Goal: Task Accomplishment & Management: Manage account settings

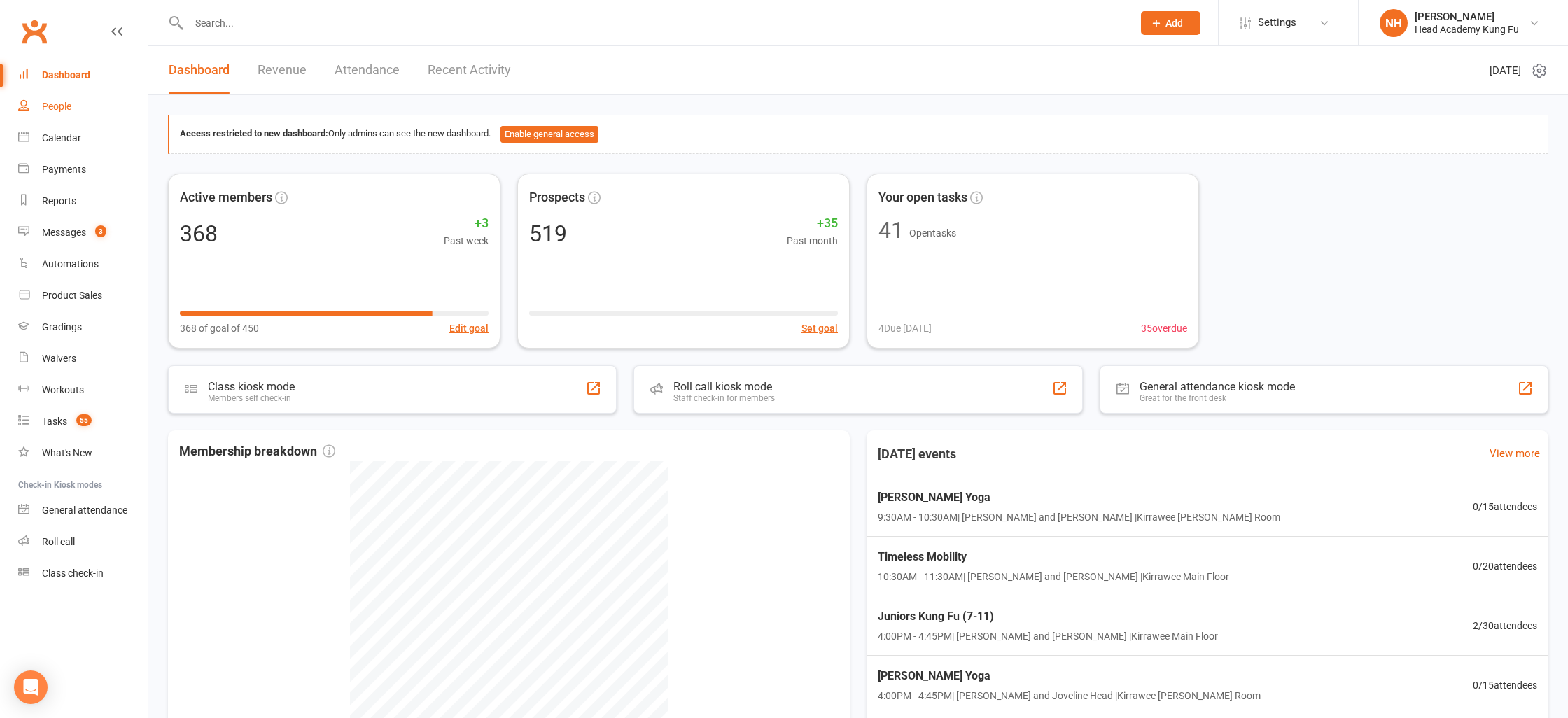
drag, startPoint x: 52, startPoint y: 109, endPoint x: 135, endPoint y: 131, distance: 85.9
click at [52, 109] on div "People" at bounding box center [56, 106] width 30 height 11
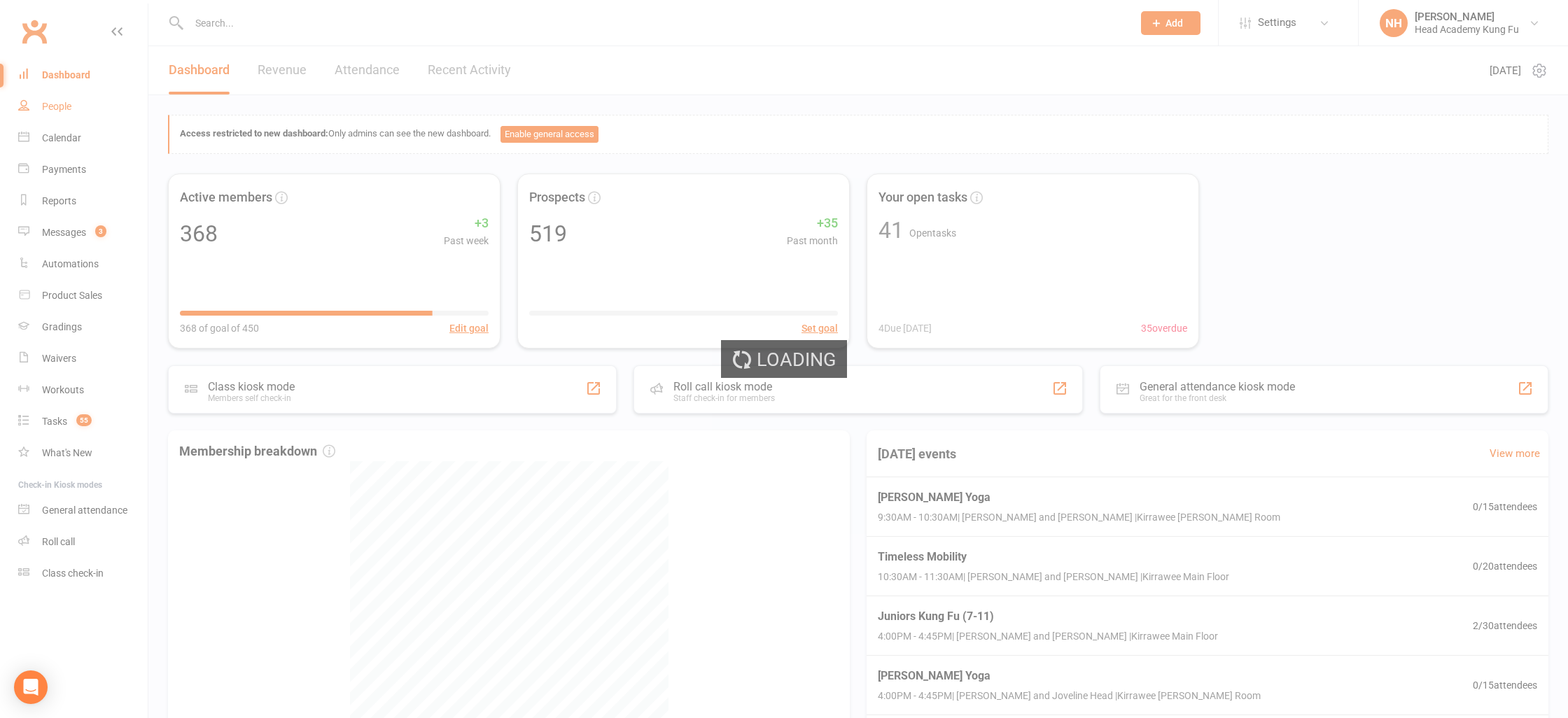
select select "100"
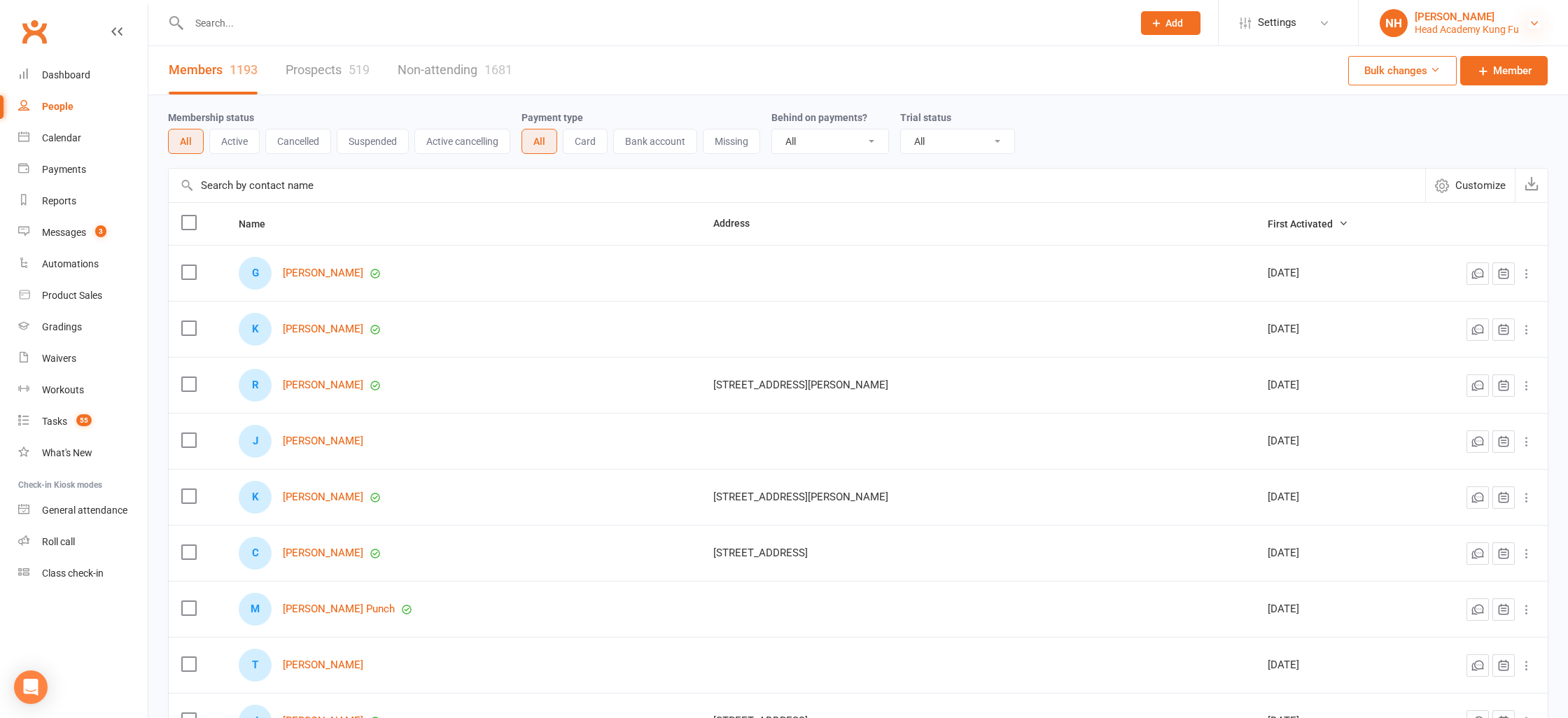
click at [1537, 22] on icon at bounding box center [1534, 23] width 11 height 11
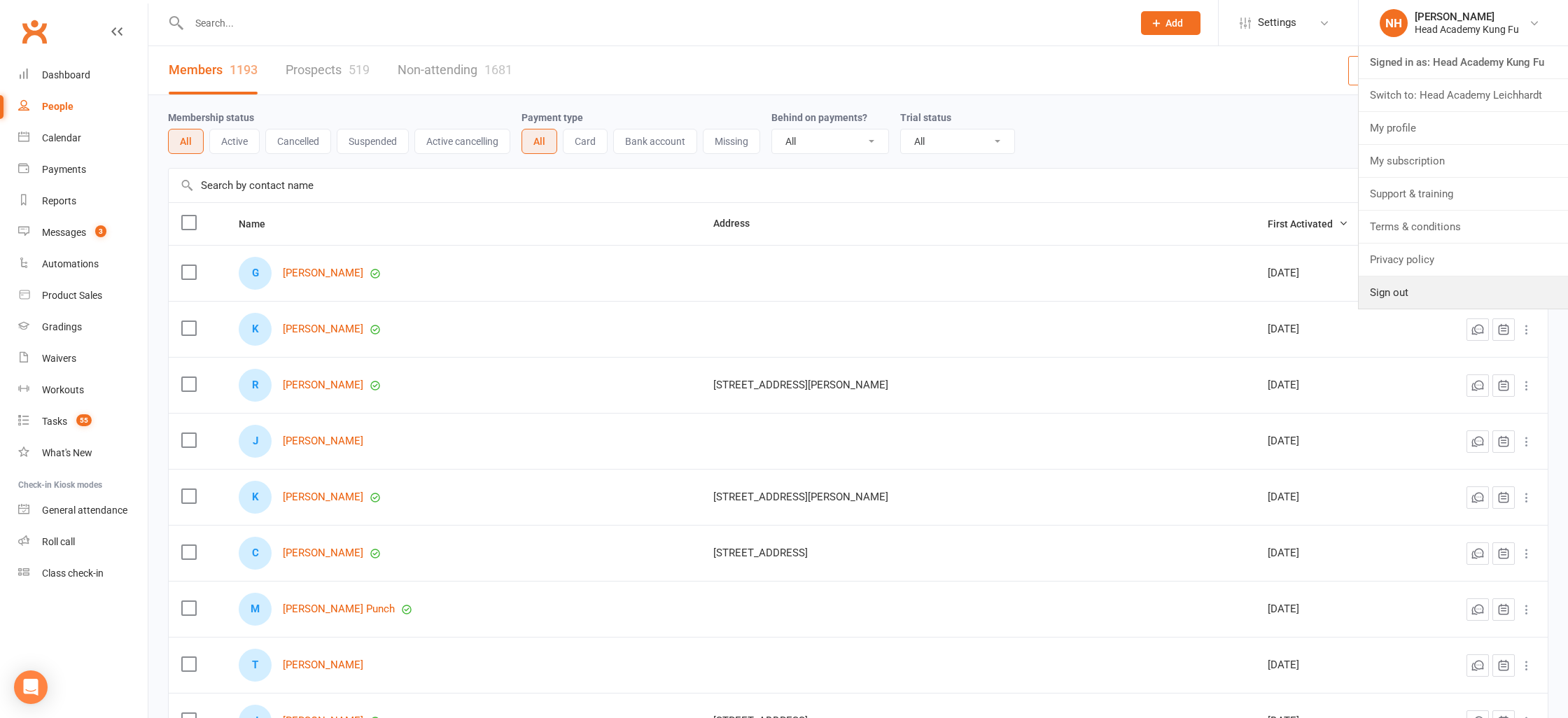
click at [1424, 296] on link "Sign out" at bounding box center [1463, 292] width 209 height 32
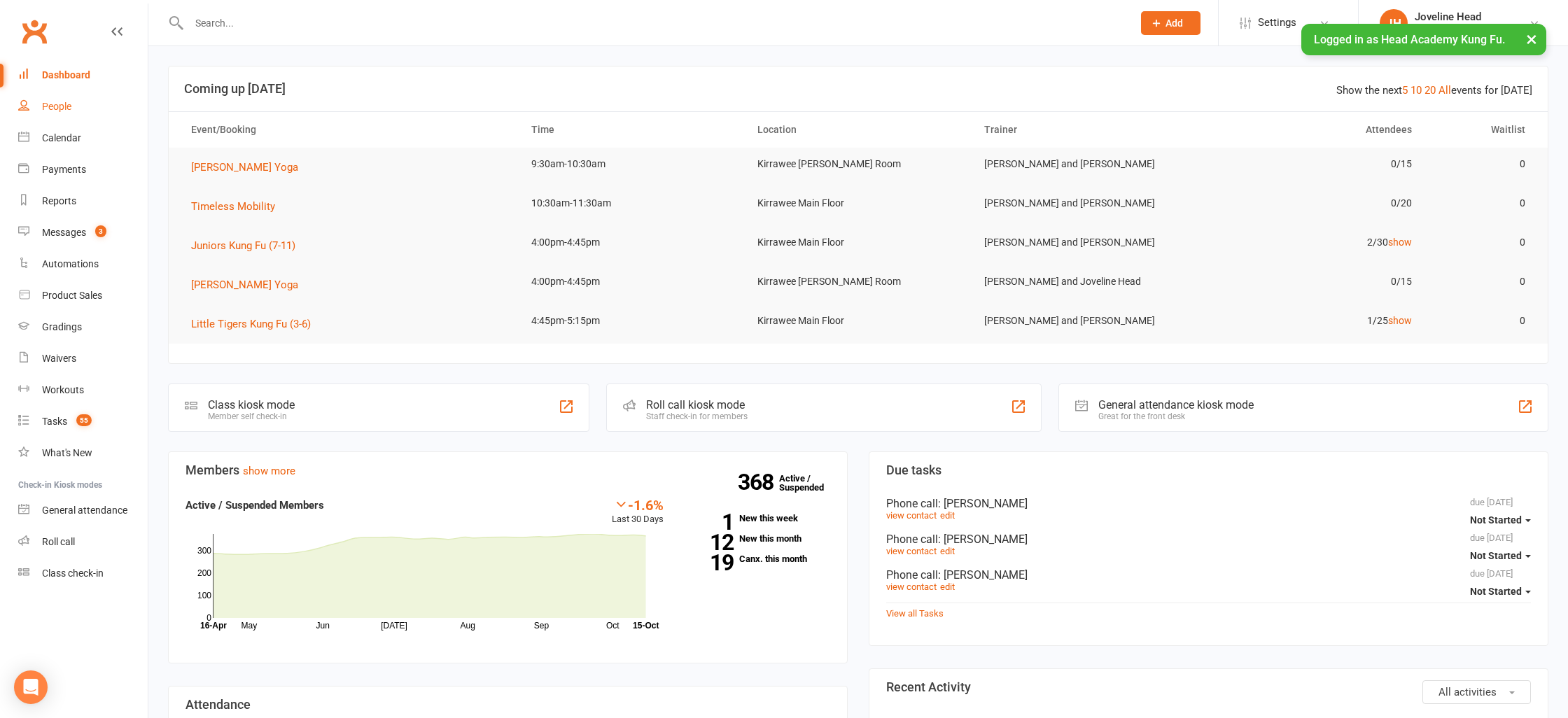
click at [56, 108] on div "People" at bounding box center [56, 106] width 30 height 11
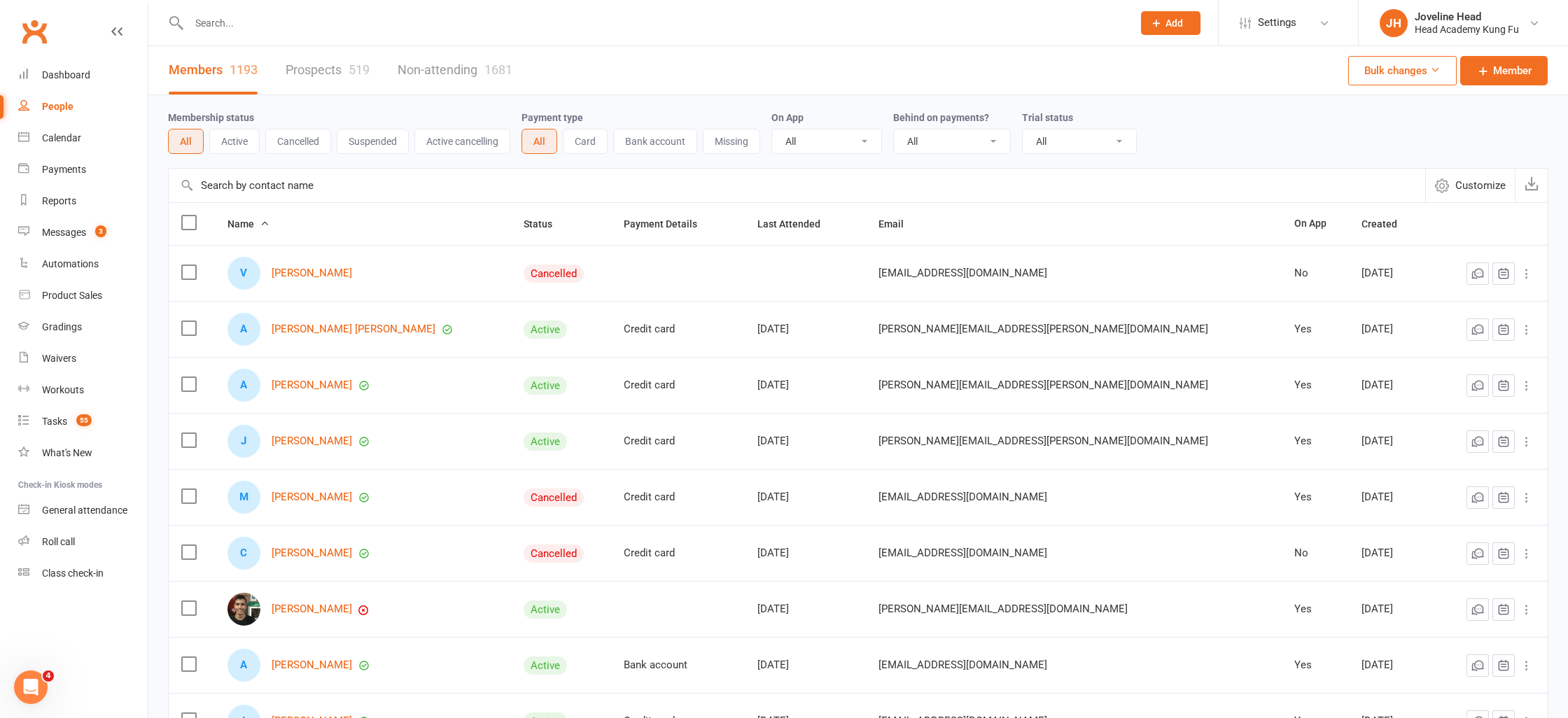
click at [279, 31] on input "text" at bounding box center [653, 23] width 938 height 19
type input "o"
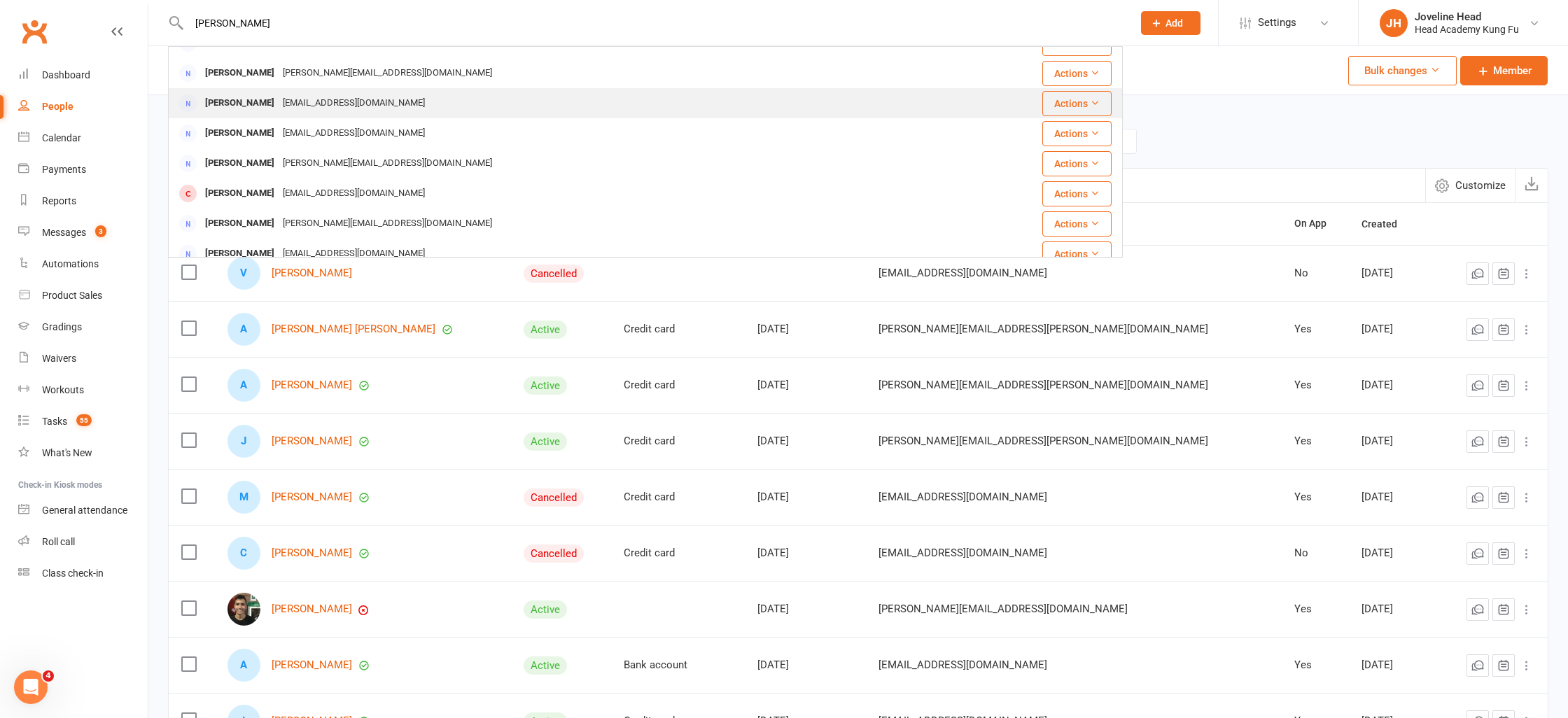
scroll to position [182, 0]
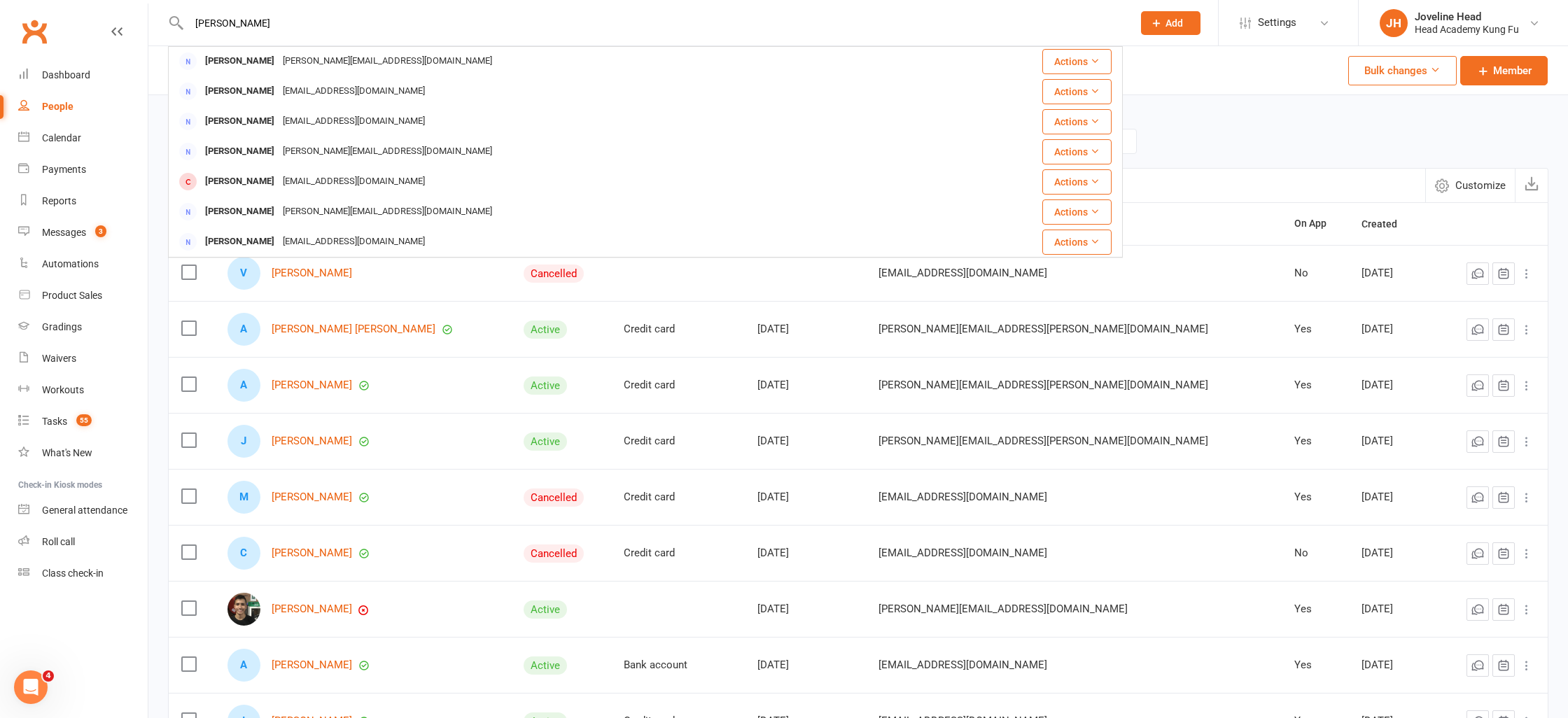
type input "pereira"
drag, startPoint x: 1229, startPoint y: 84, endPoint x: 1190, endPoint y: 49, distance: 52.4
click at [1228, 80] on div "Members 1193 Prospects 519 Non-attending 1681 Bulk changes Member" at bounding box center [858, 70] width 1419 height 49
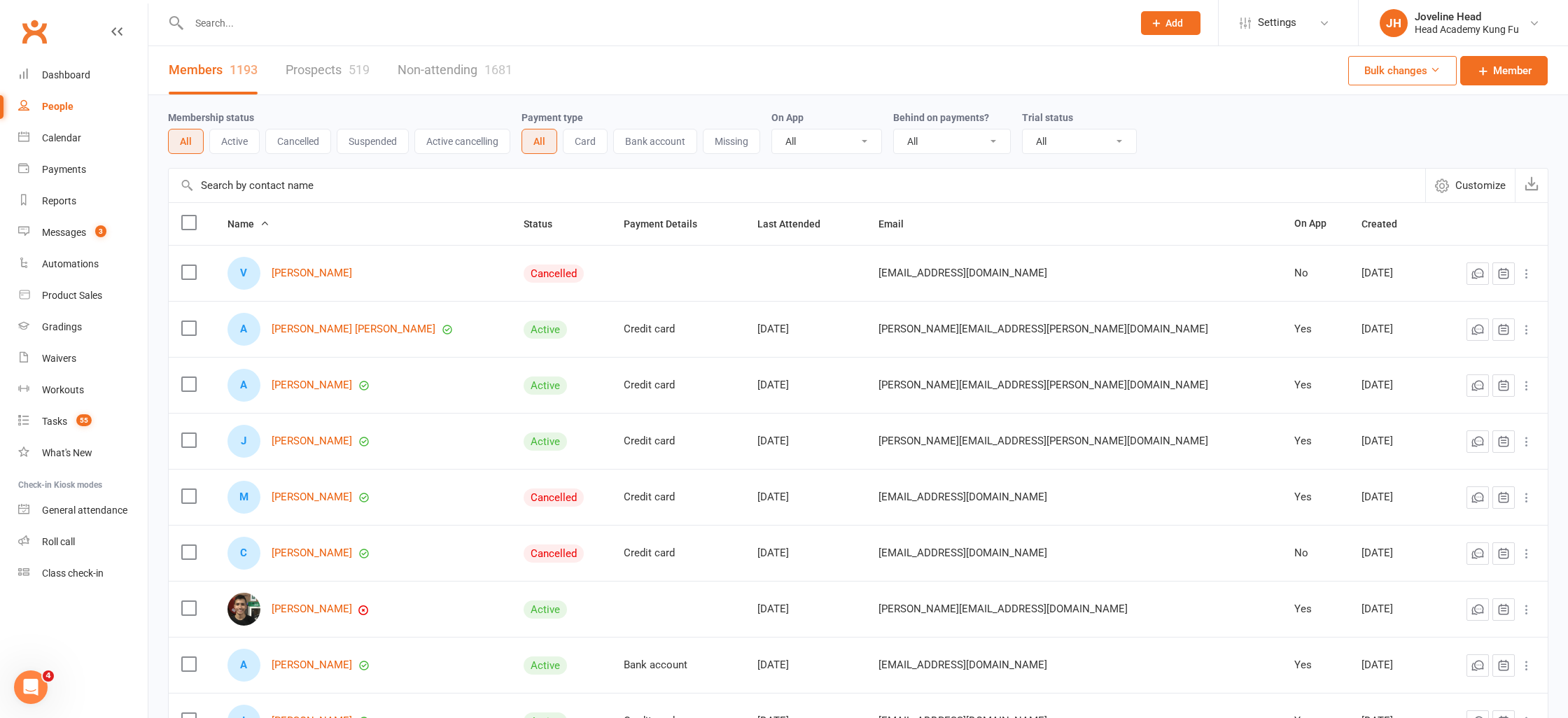
click at [1176, 19] on span "Add" at bounding box center [1174, 23] width 18 height 11
click at [1135, 59] on link "Prospect" at bounding box center [1155, 62] width 125 height 32
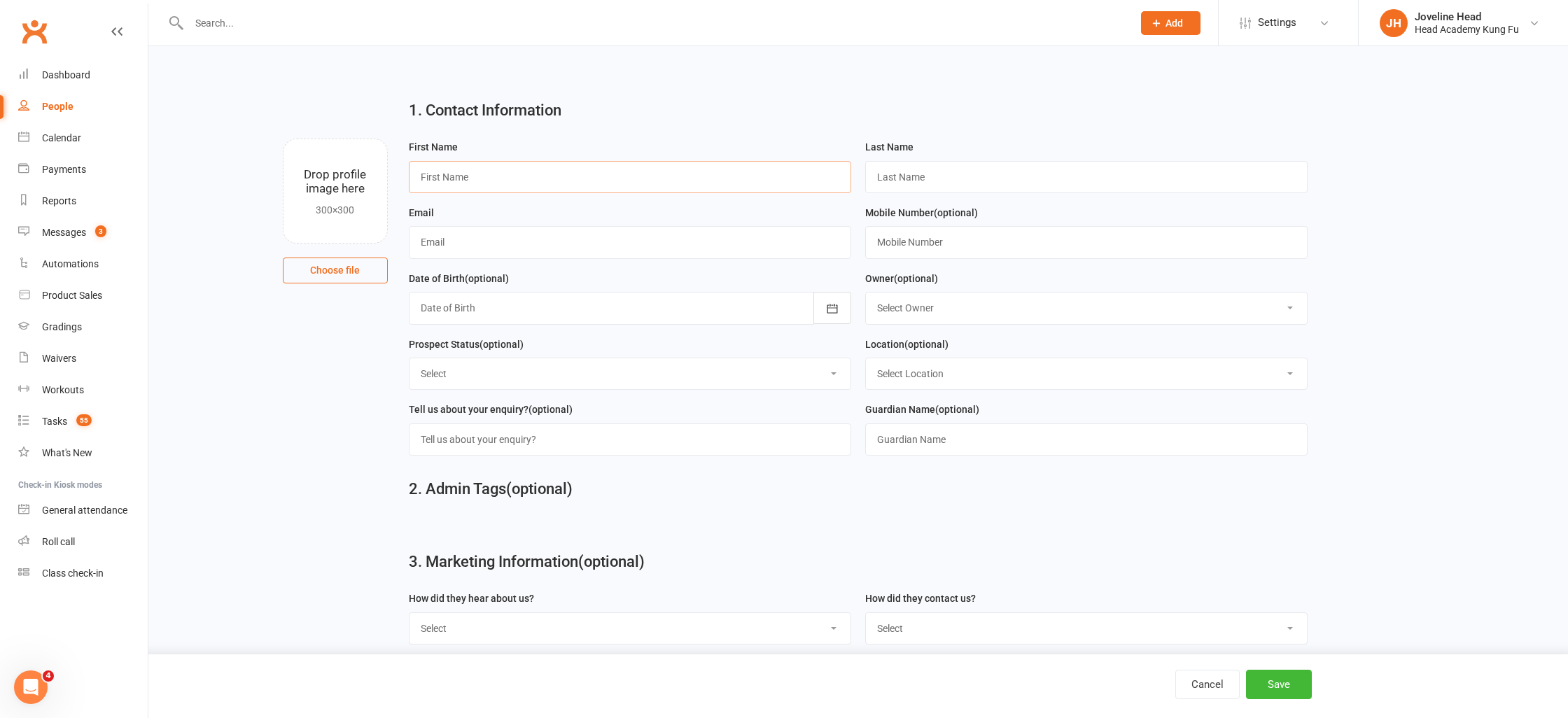
click at [525, 182] on input "text" at bounding box center [630, 177] width 442 height 32
type input "Louis"
type input "Pereira"
paste input "ll.pereira@gmail.com"
click at [437, 248] on input "ll.pereira@gmail.com" at bounding box center [630, 242] width 442 height 32
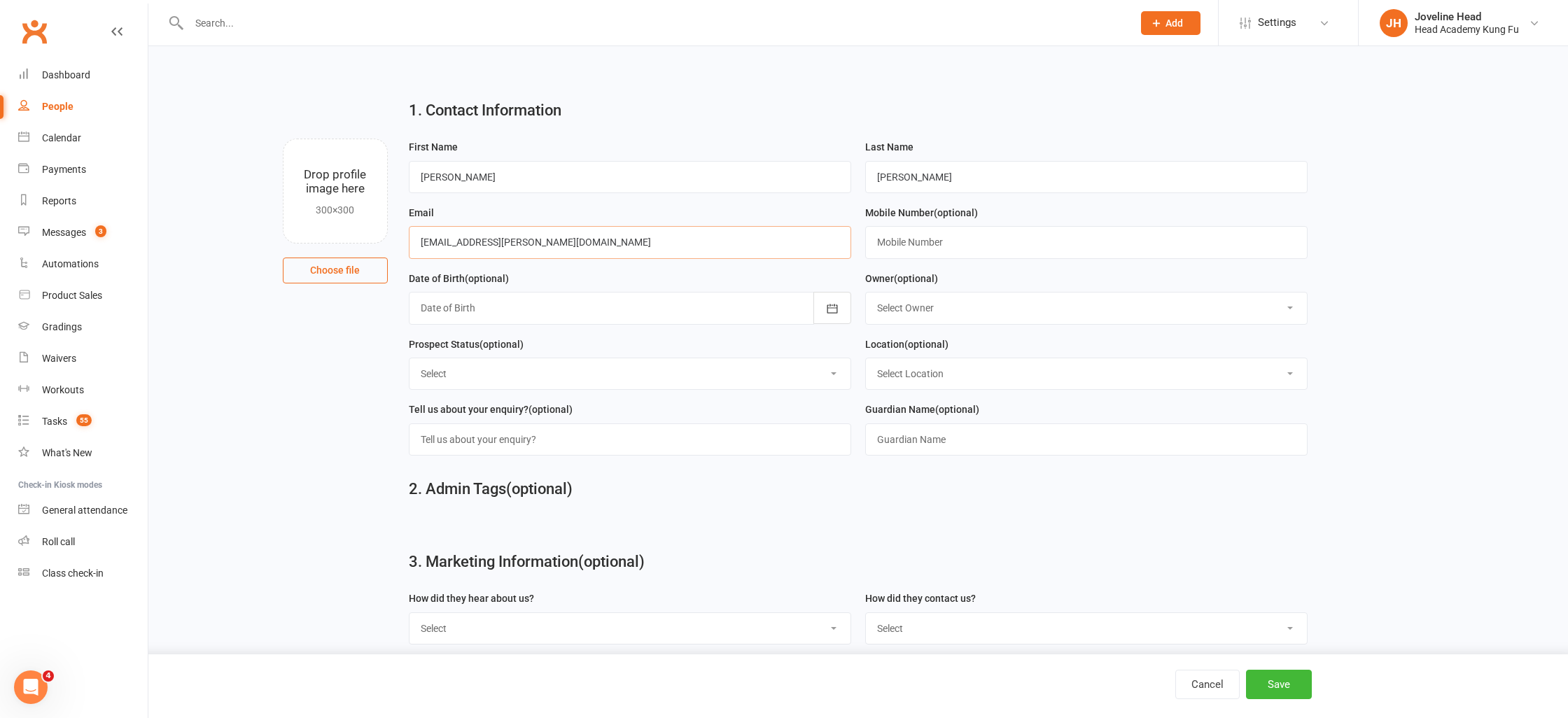
paste input "linde"
type input "lindell.pereira@gmail.com"
click at [1070, 312] on select "Select Owner Nathan Head Instructor Staff Leonardo Lis Jun Liew Carolyn Samsa B…" at bounding box center [1086, 308] width 441 height 31
select select "7"
click at [866, 293] on select "Select Owner Nathan Head Instructor Staff Leonardo Lis Jun Liew Carolyn Samsa B…" at bounding box center [1086, 308] width 441 height 31
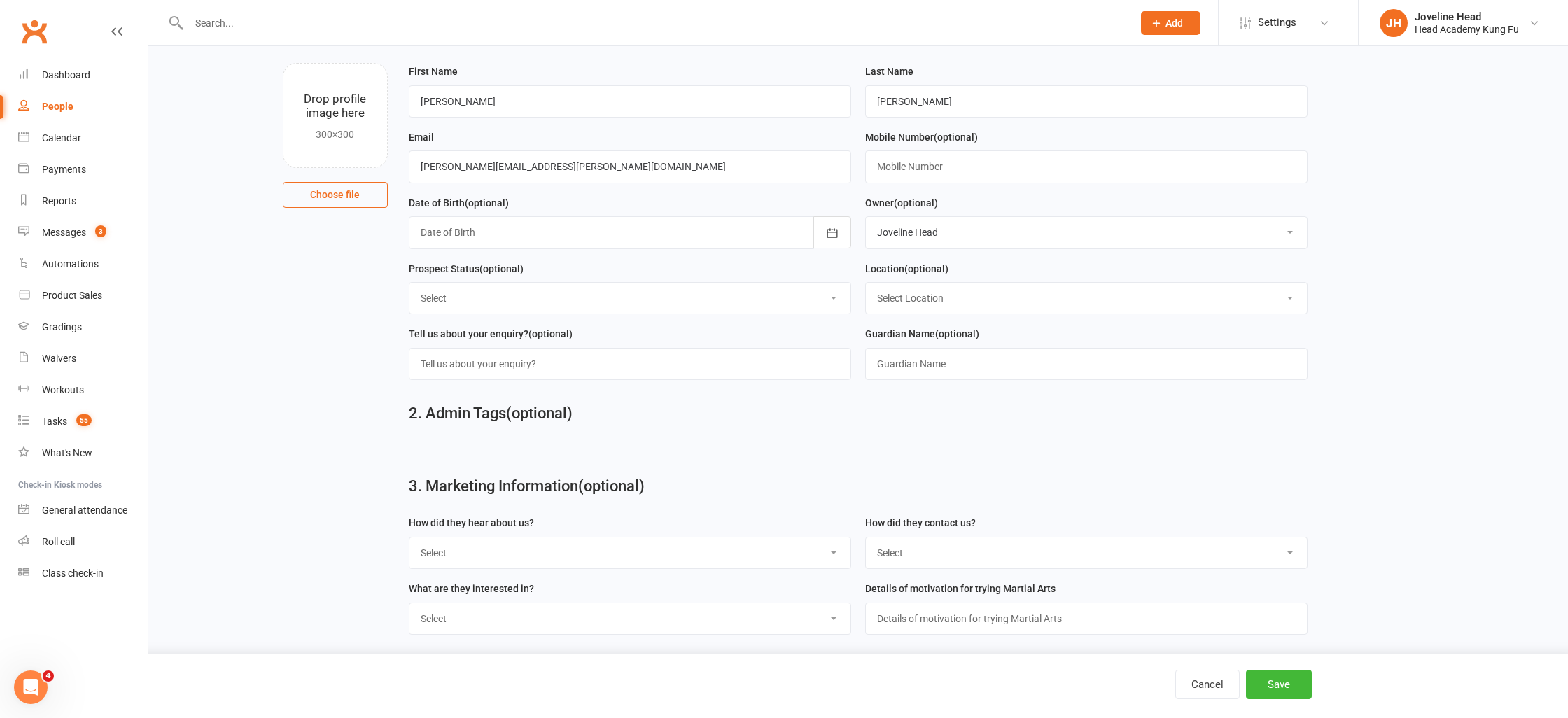
scroll to position [76, 0]
click at [932, 292] on select "Select Location Kirrawee Main Floor Kirrawee Nei Dan Room" at bounding box center [1086, 297] width 441 height 31
select select "0"
click at [866, 283] on select "Select Location Kirrawee Main Floor Kirrawee Nei Dan Room" at bounding box center [1086, 297] width 441 height 31
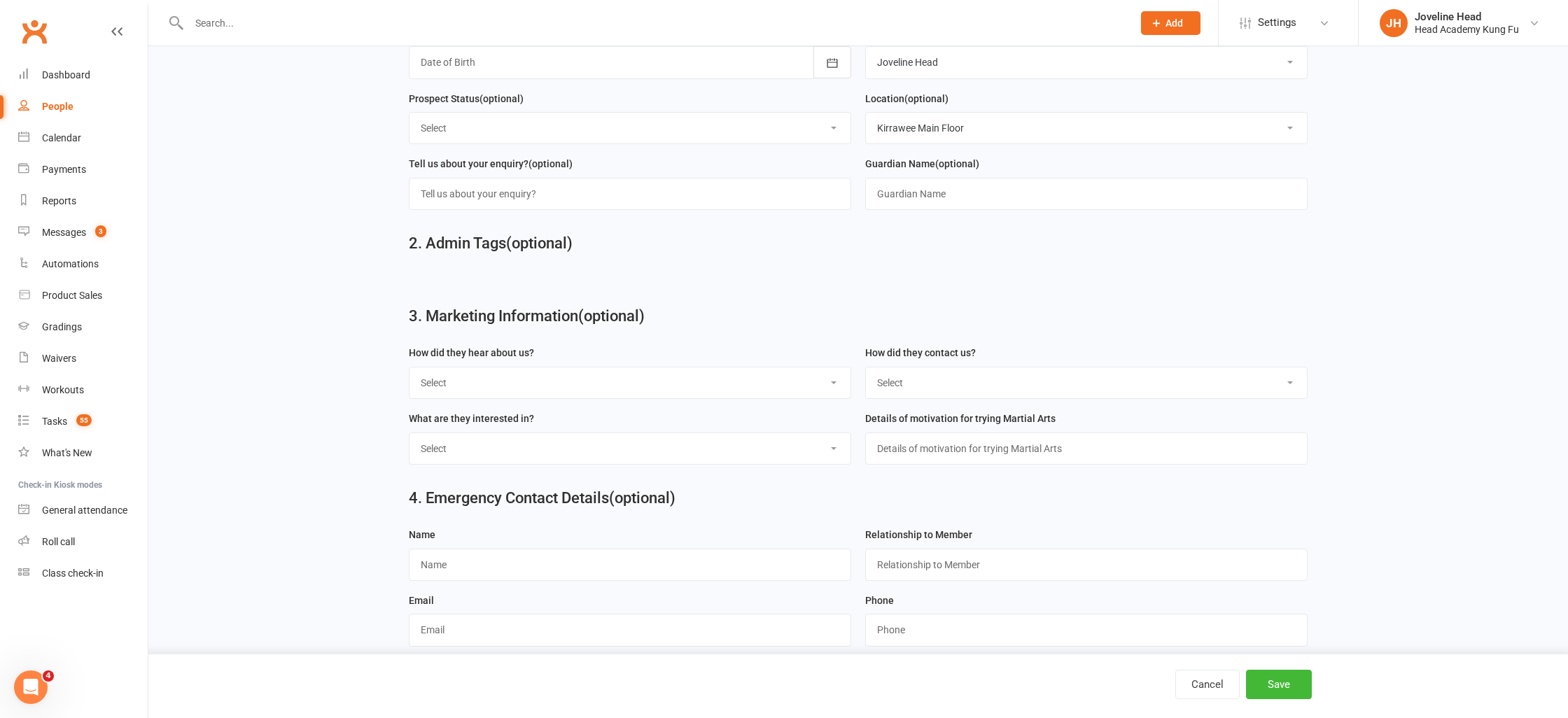
scroll to position [332, 0]
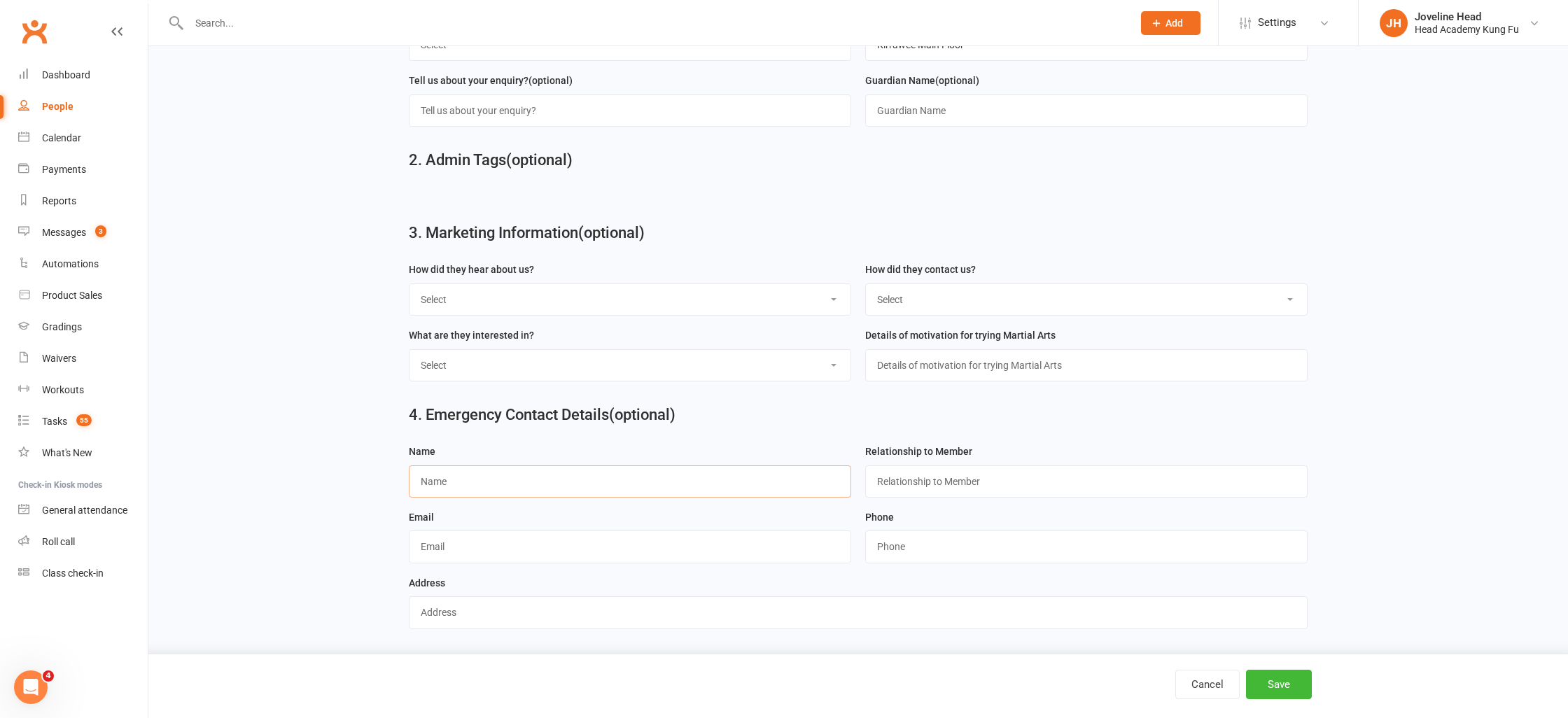
click at [452, 489] on input "text" at bounding box center [630, 481] width 442 height 32
type input "Lindell"
type input "Mother"
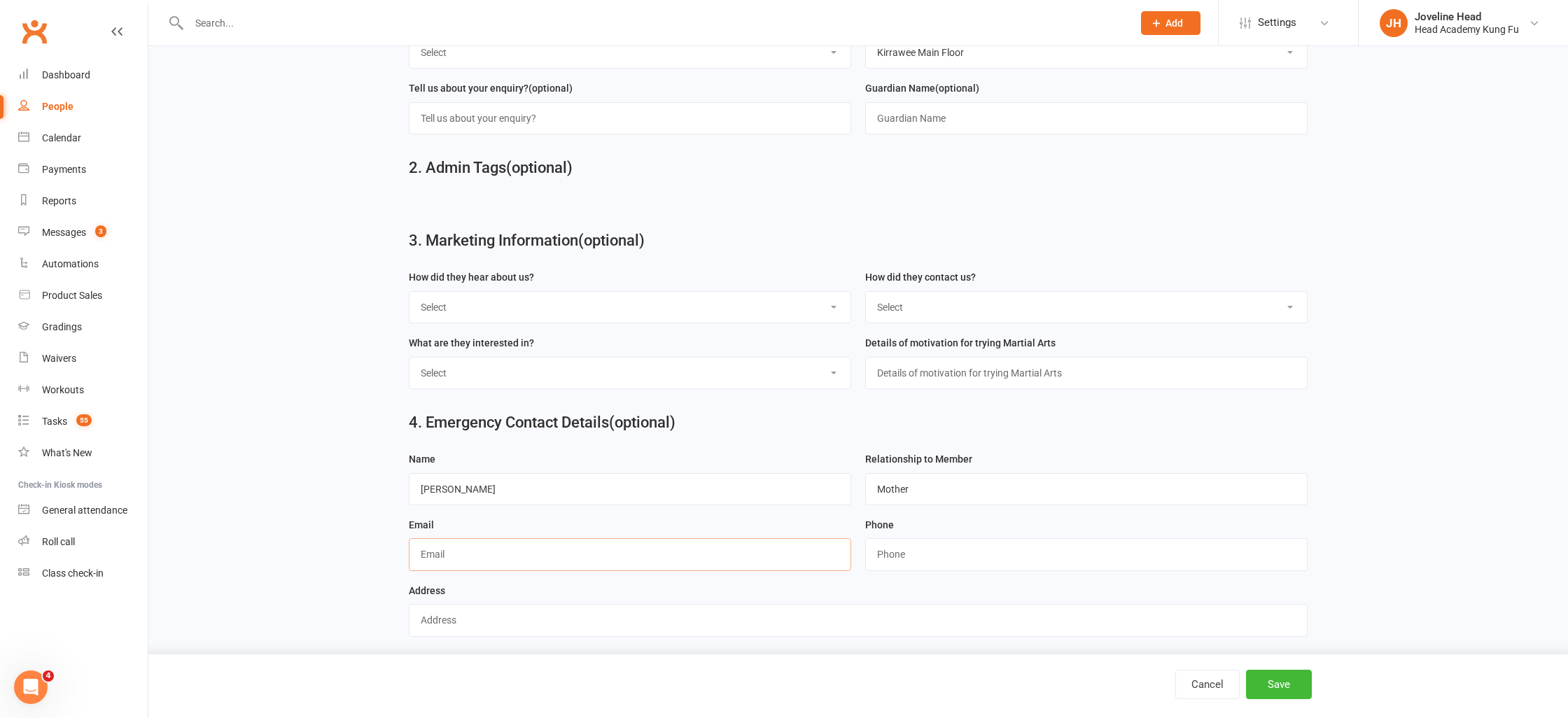
scroll to position [316, 0]
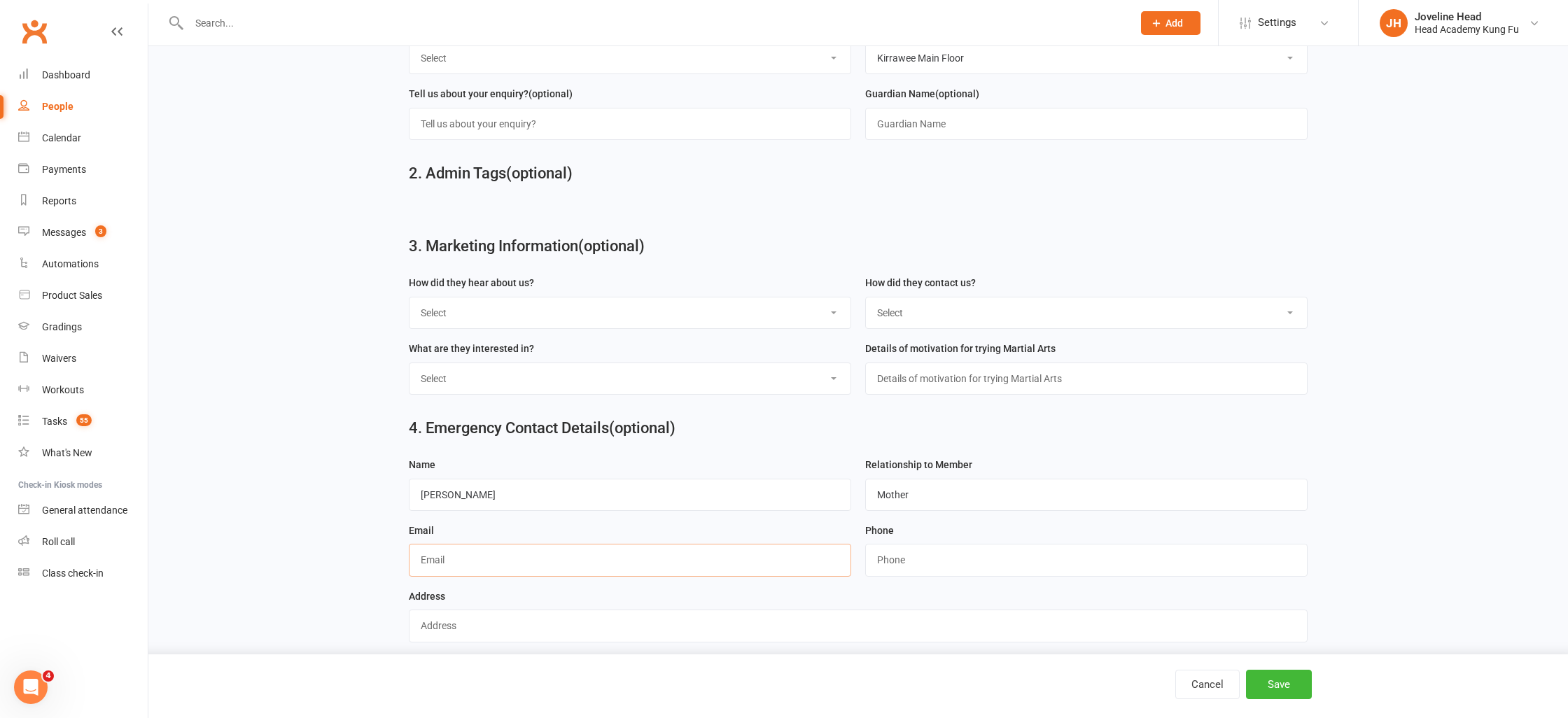
paste input "lindell.pereira@gmail.com"
type input "lindell.pereira@gmail.com"
click at [1278, 683] on button "Save" at bounding box center [1279, 683] width 66 height 30
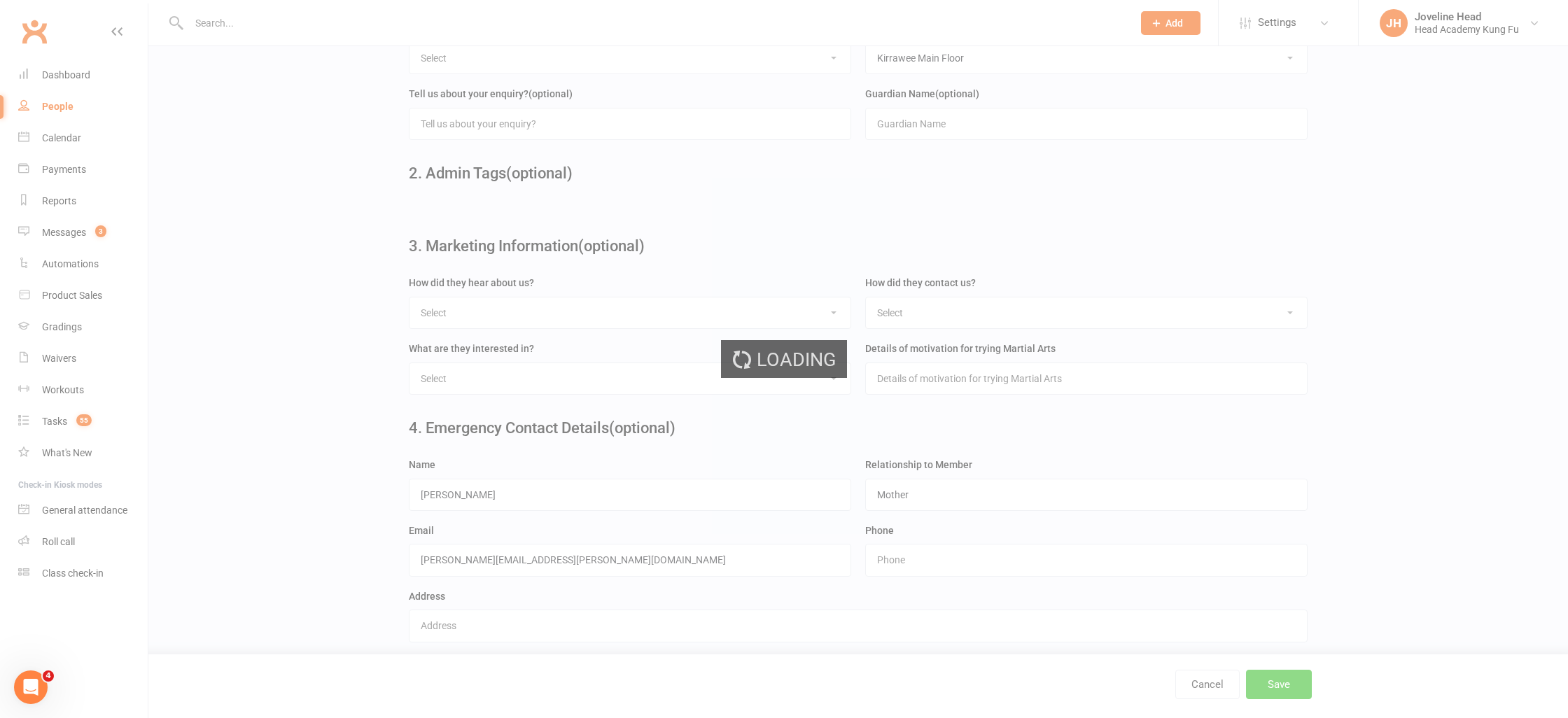
scroll to position [0, 0]
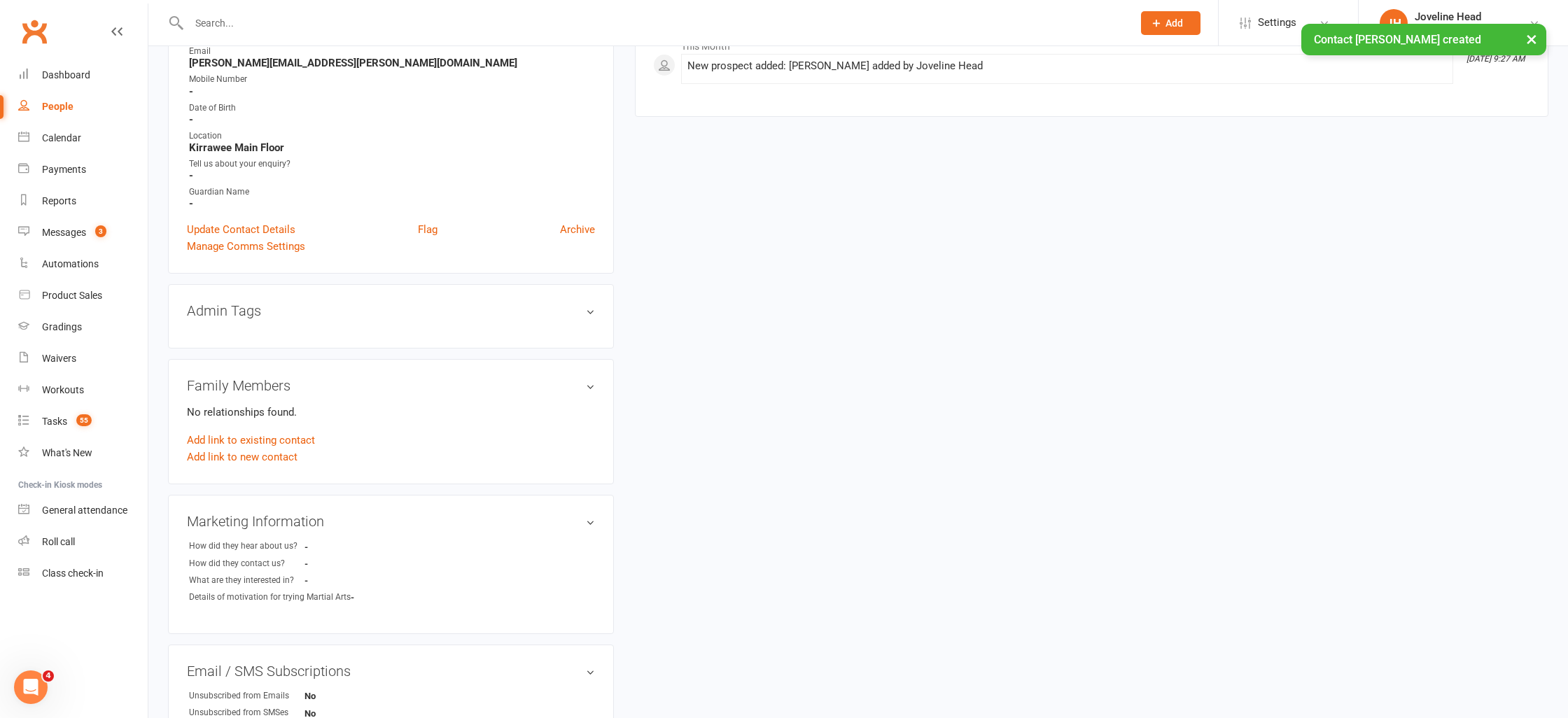
scroll to position [239, 0]
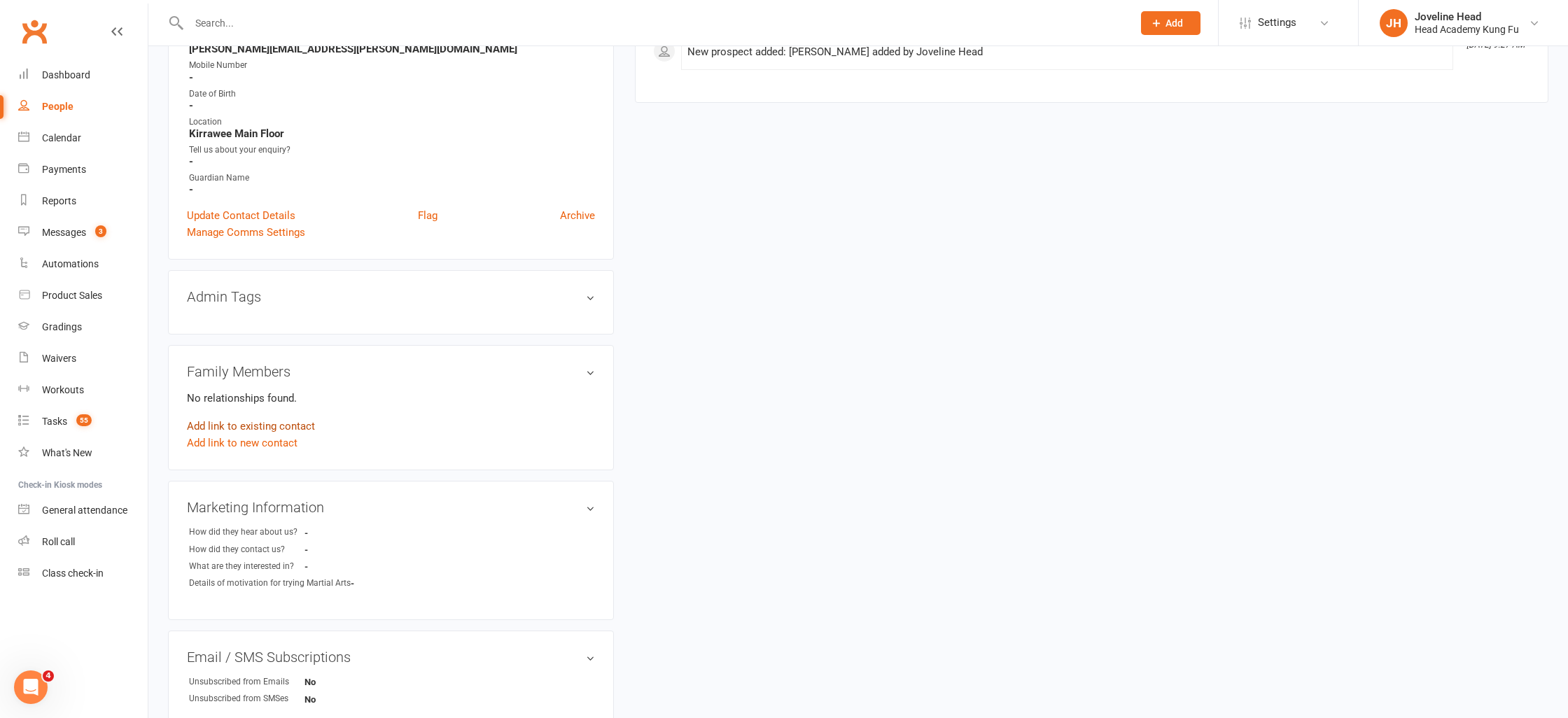
click at [279, 426] on link "Add link to existing contact" at bounding box center [251, 426] width 128 height 17
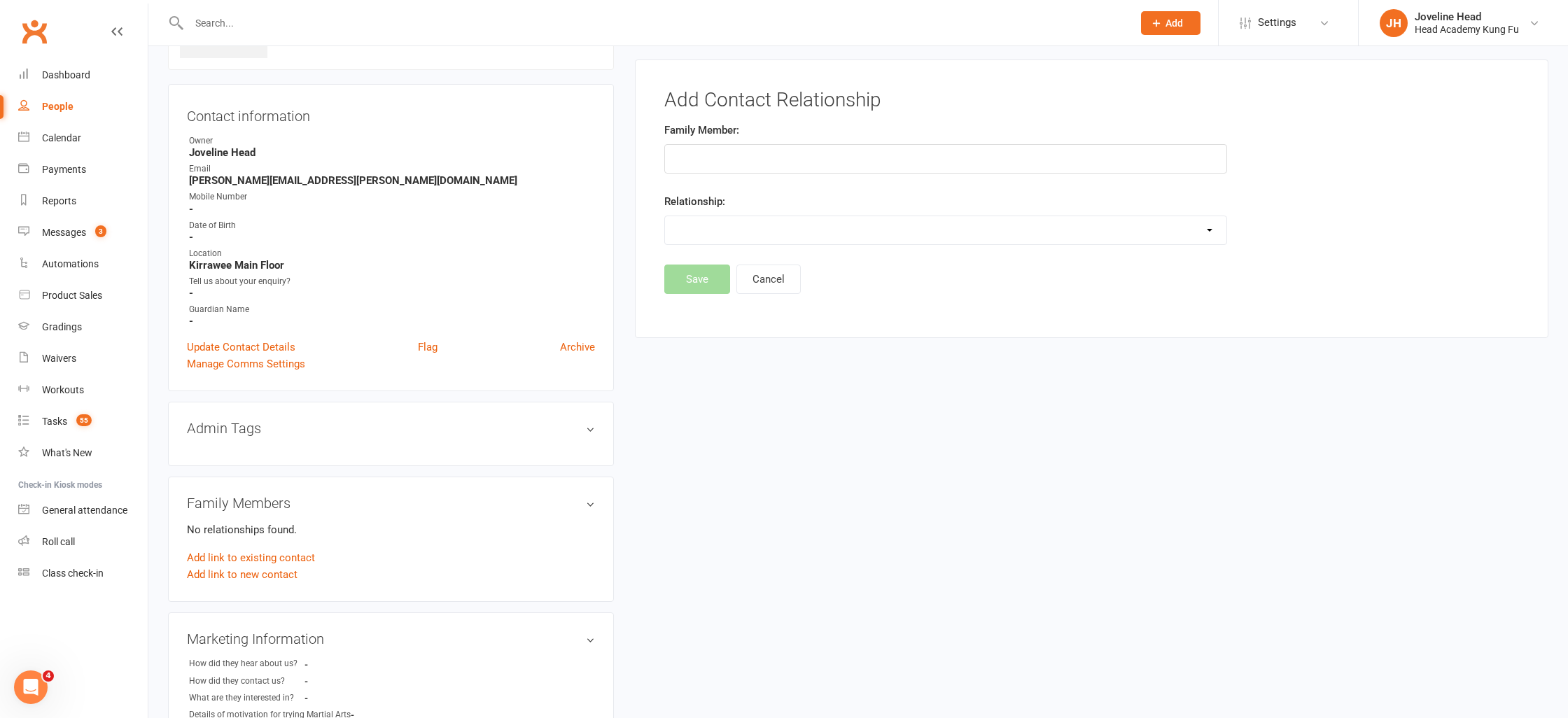
scroll to position [96, 0]
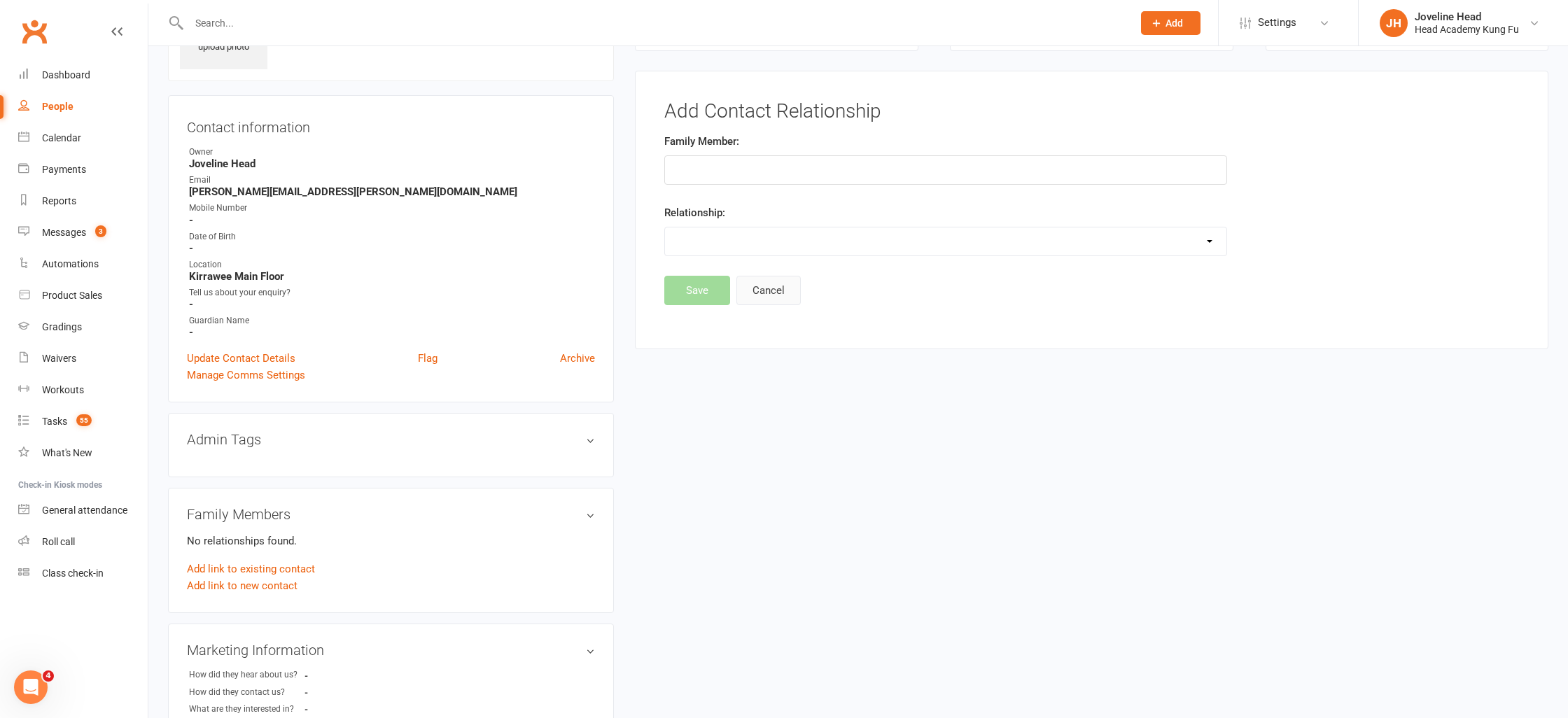
click at [756, 296] on button "Cancel" at bounding box center [768, 290] width 64 height 30
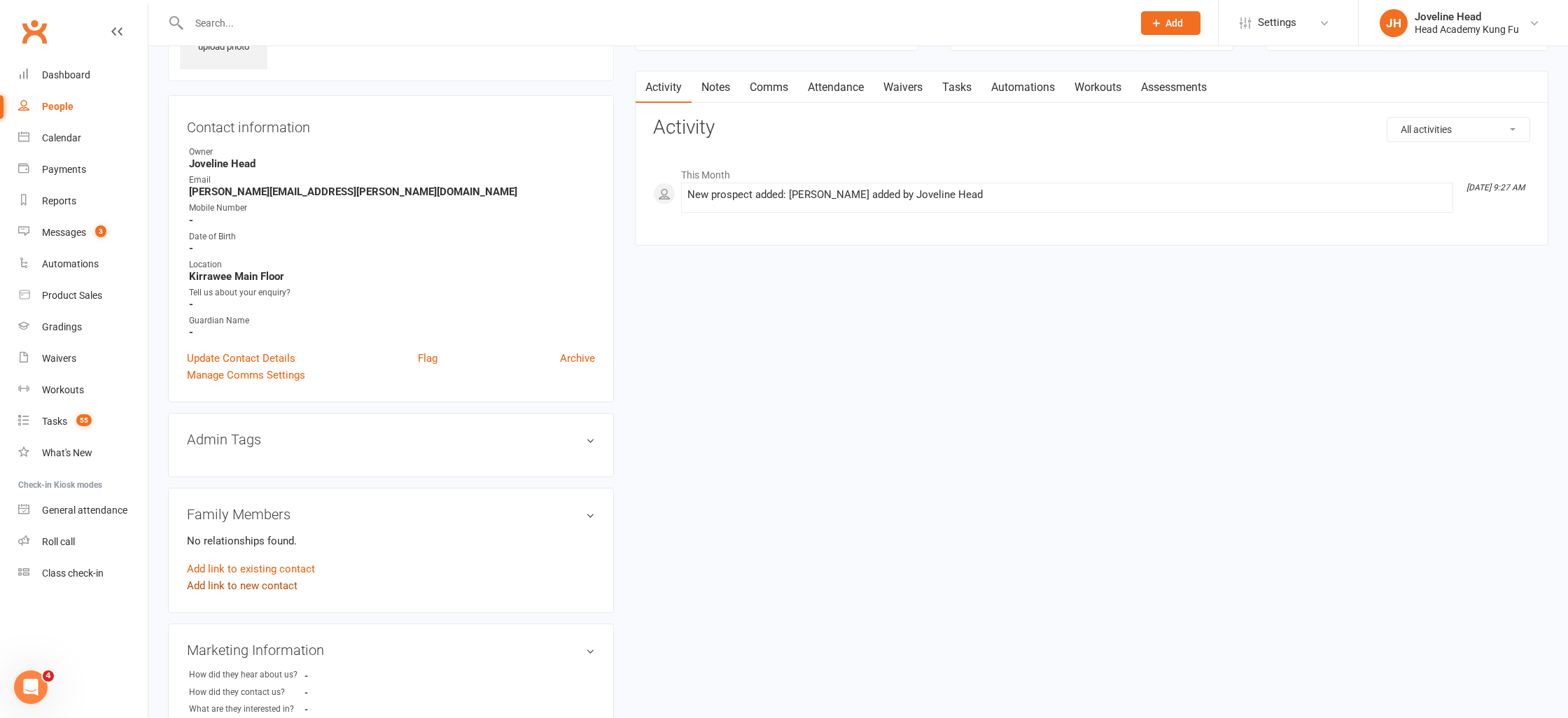
click at [231, 582] on link "Add link to new contact" at bounding box center [243, 585] width 111 height 17
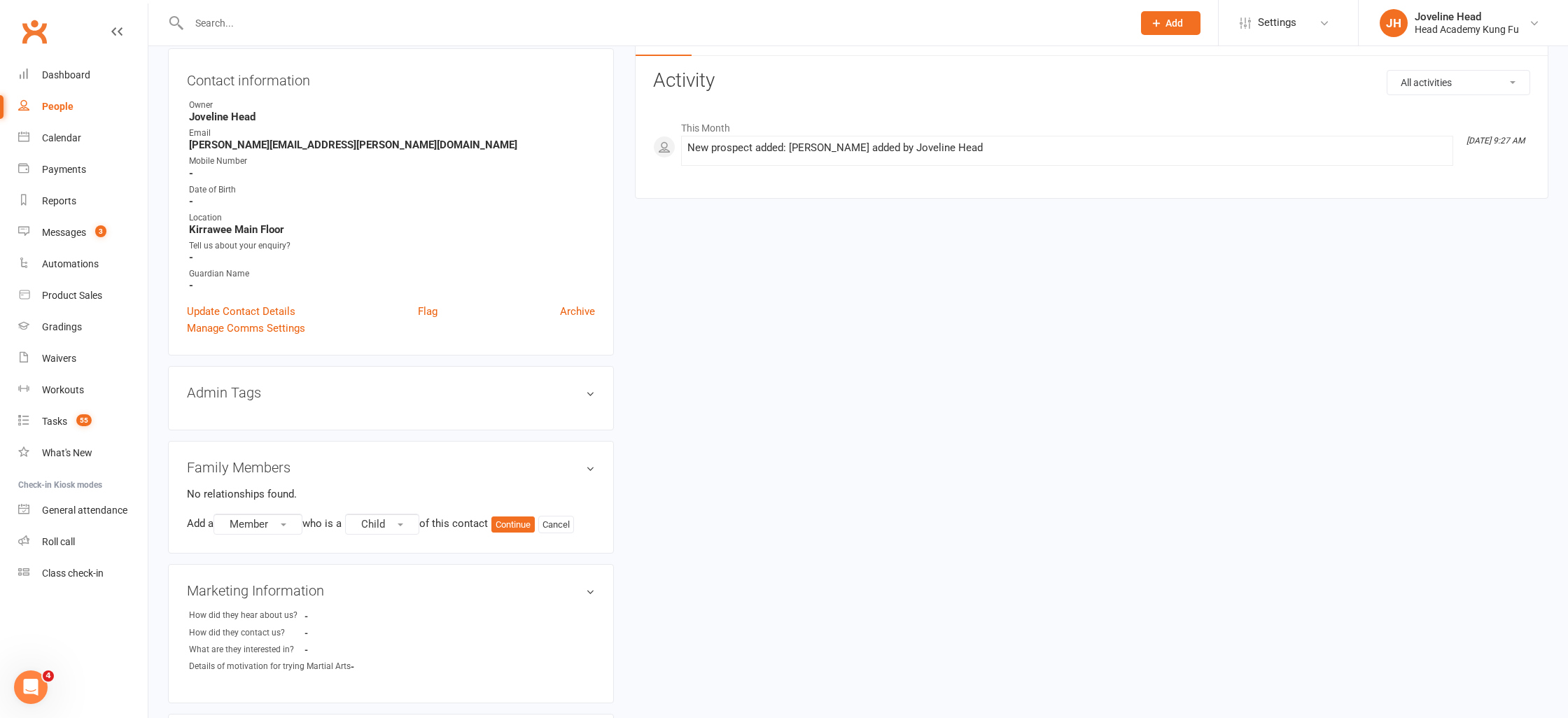
scroll to position [160, 0]
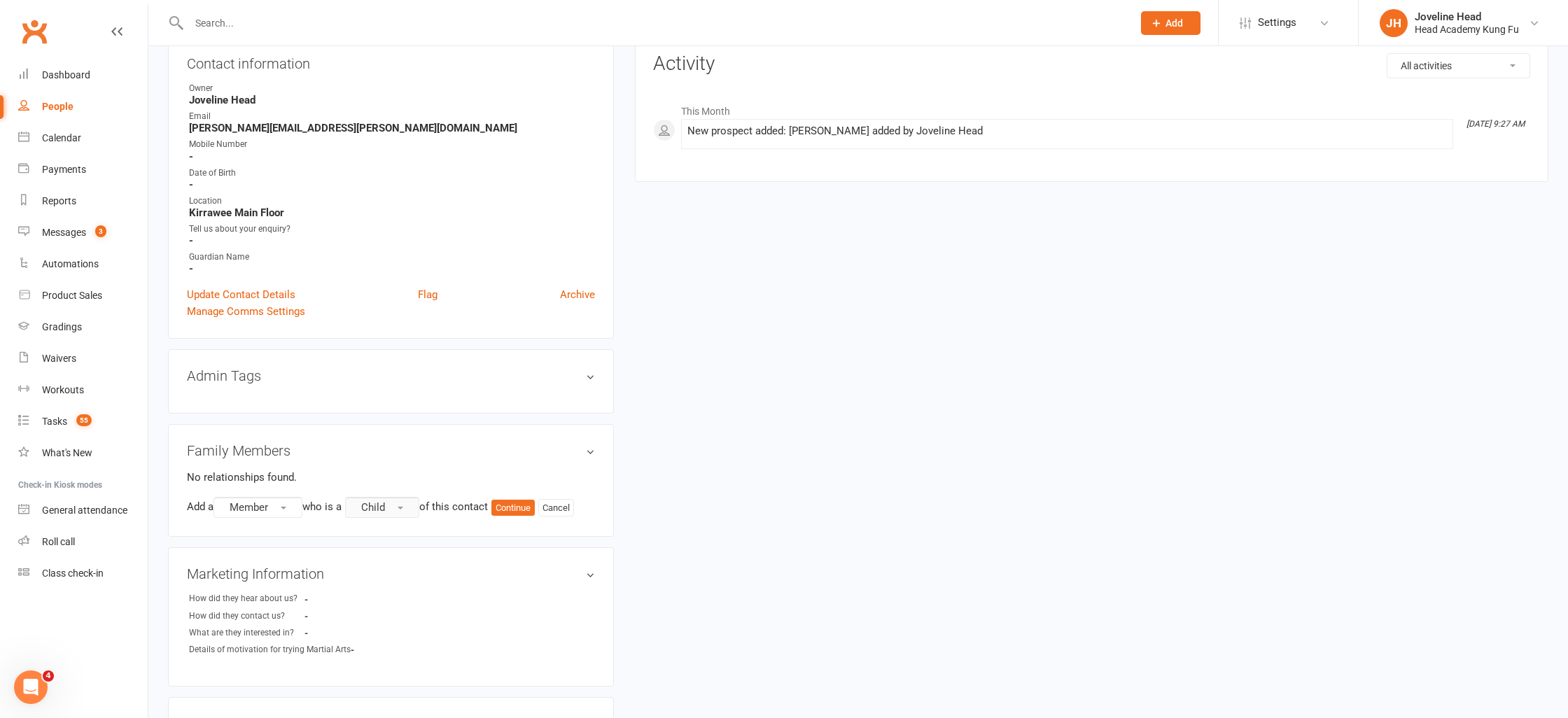
click at [402, 506] on button "Child" at bounding box center [382, 507] width 74 height 21
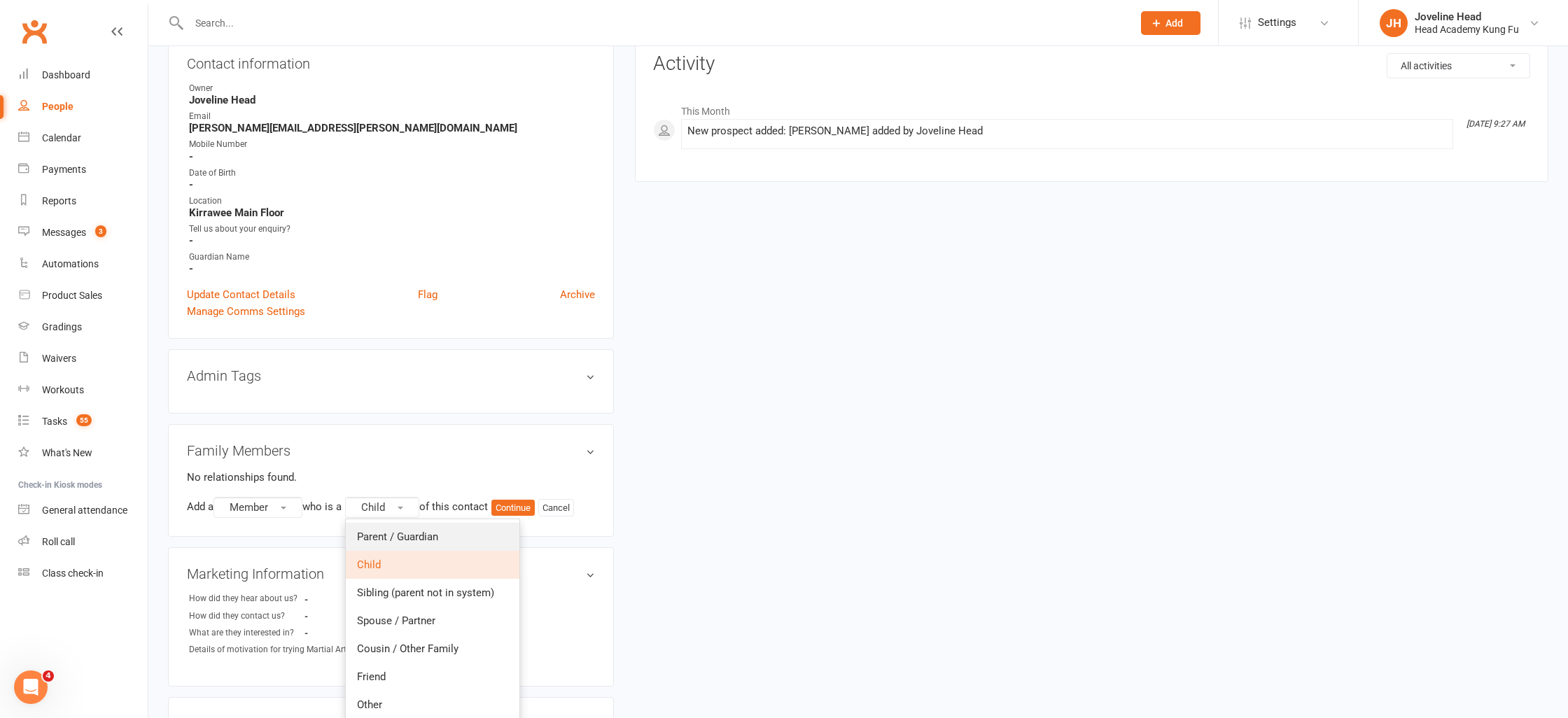
click at [396, 530] on span "Parent / Guardian" at bounding box center [397, 536] width 81 height 13
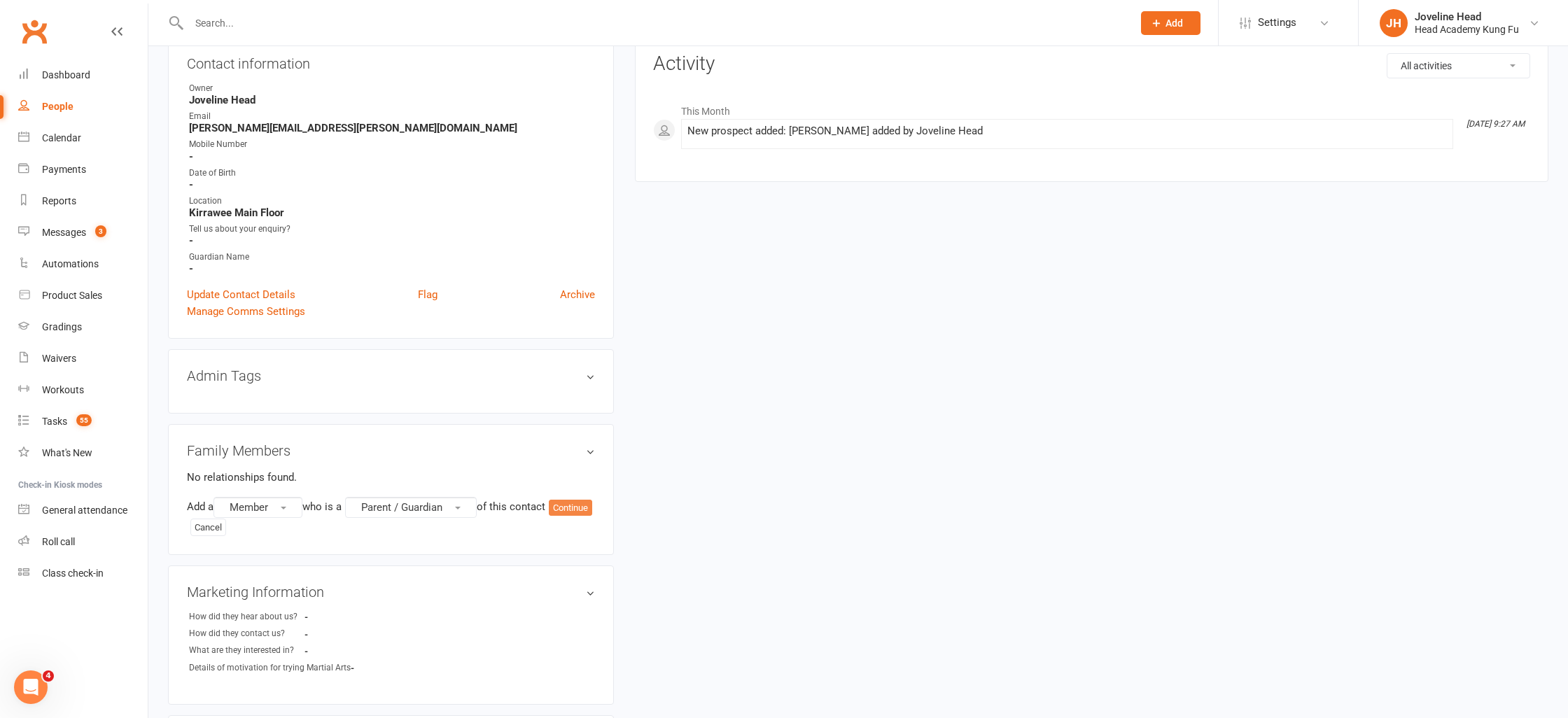
click at [549, 516] on button "Continue" at bounding box center [571, 508] width 43 height 17
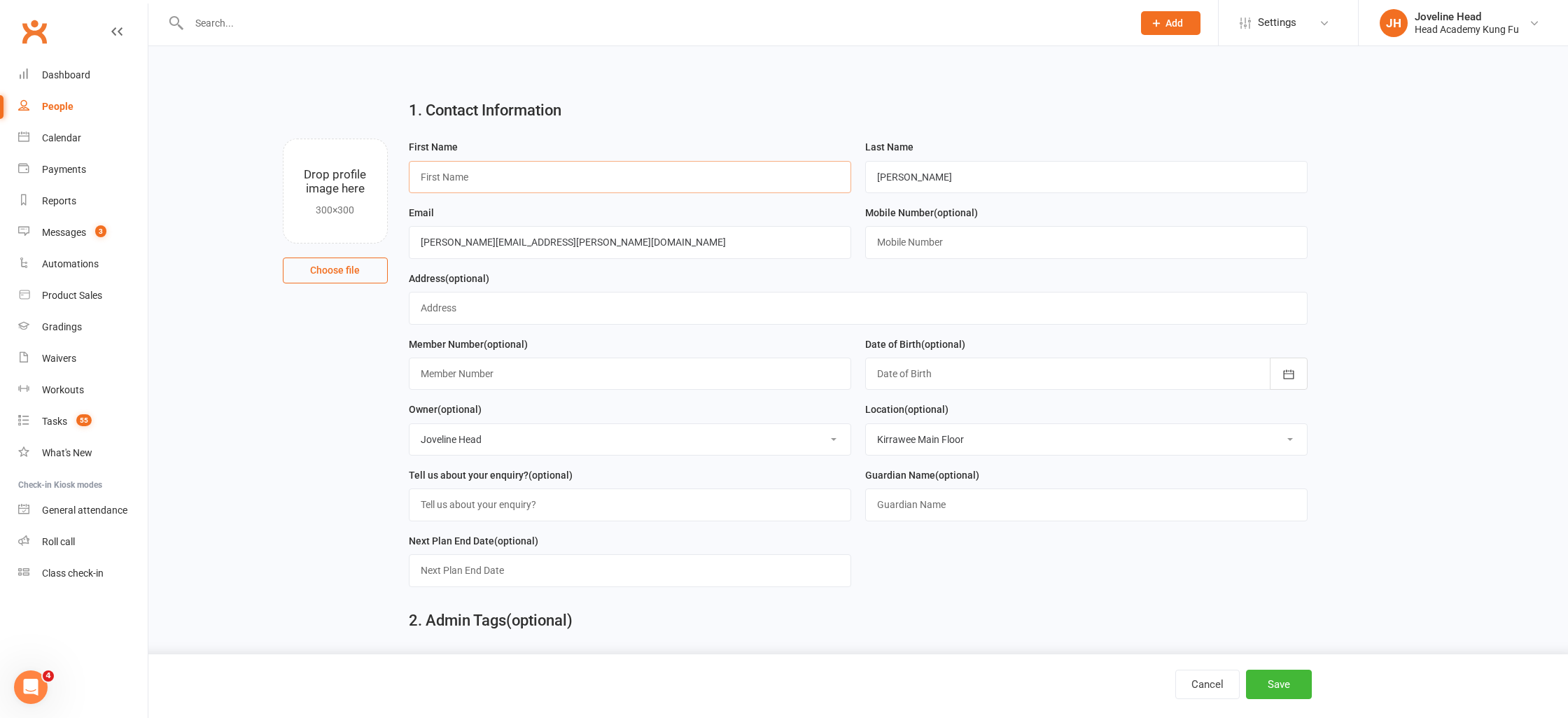
click at [465, 182] on input "text" at bounding box center [630, 177] width 442 height 32
type input "Lindell"
click at [1279, 682] on button "Save" at bounding box center [1279, 683] width 66 height 30
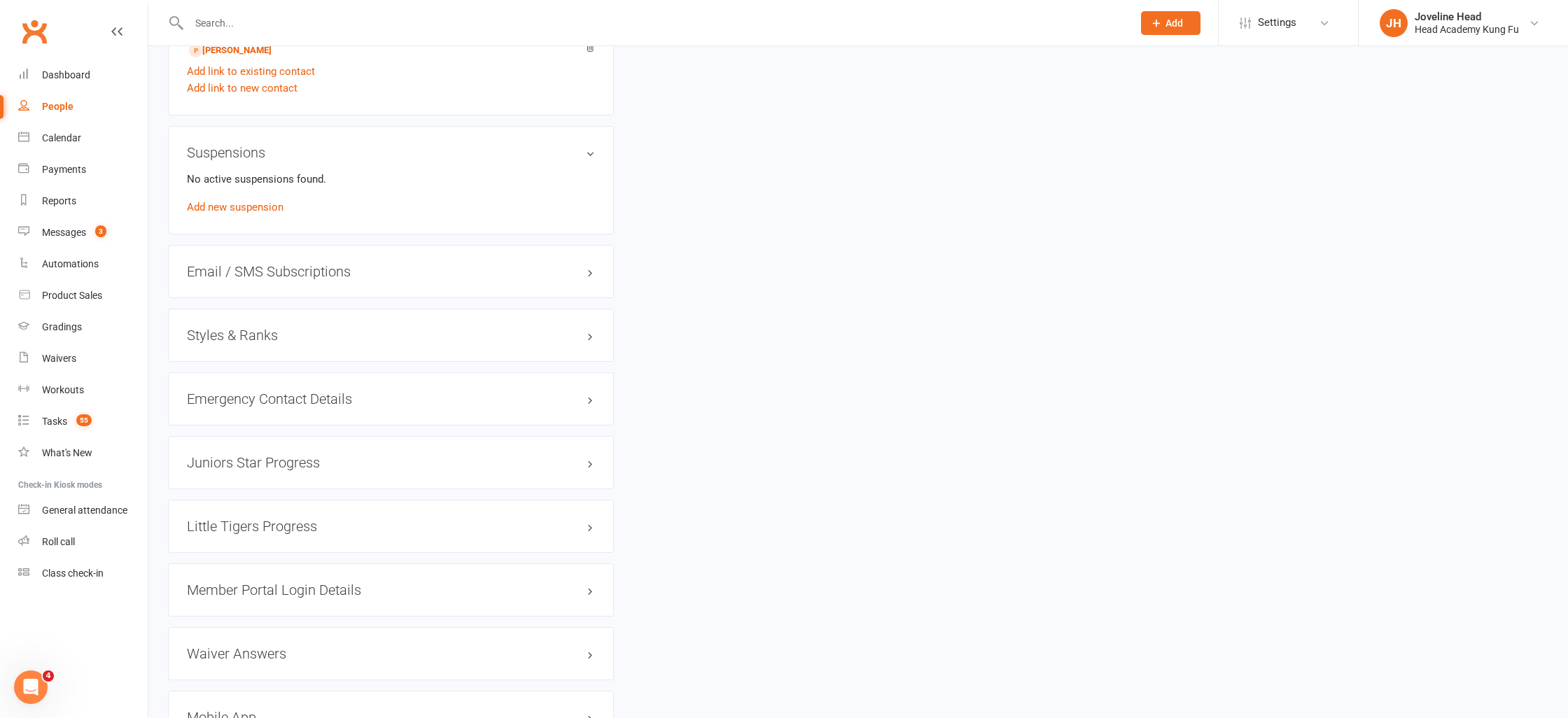
scroll to position [1025, 0]
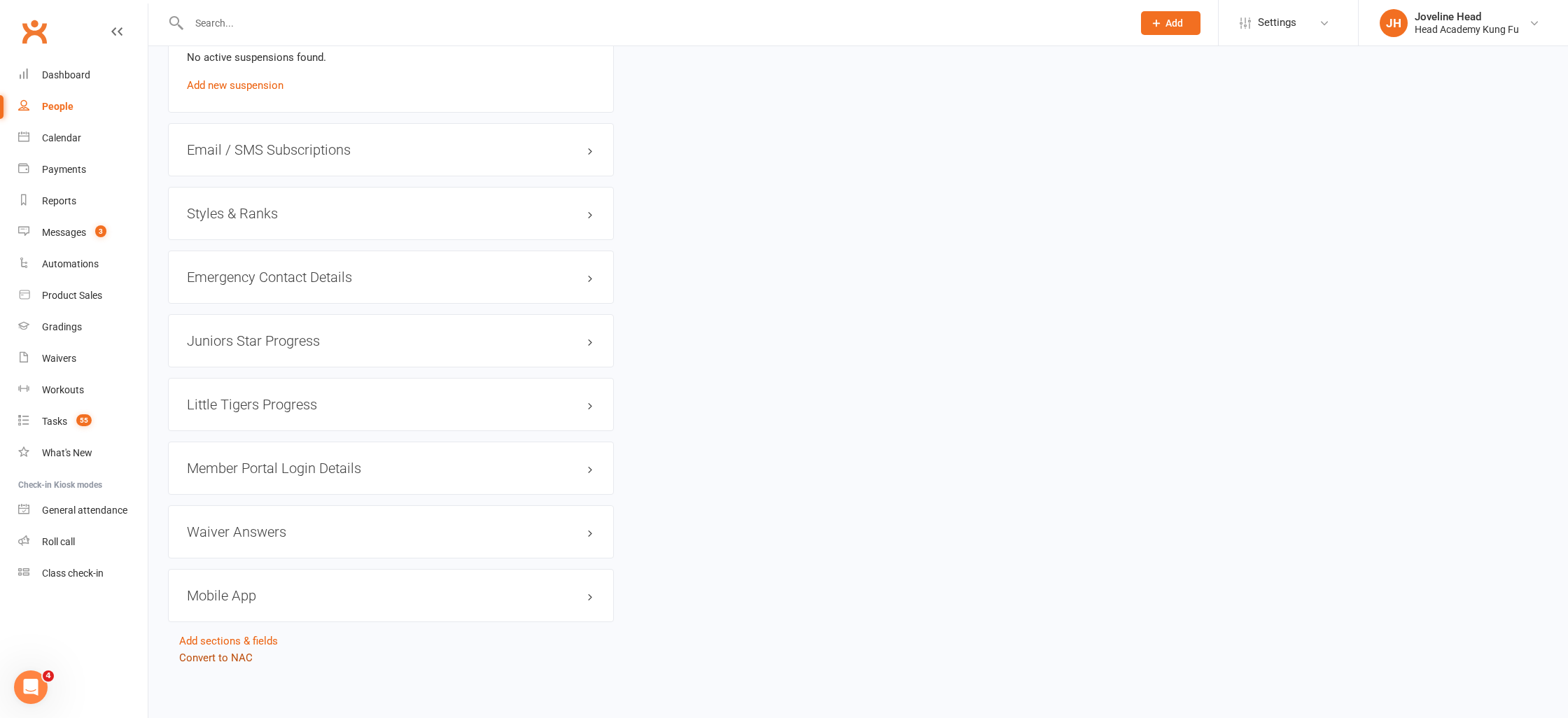
click at [228, 653] on link "Convert to NAC" at bounding box center [215, 658] width 73 height 13
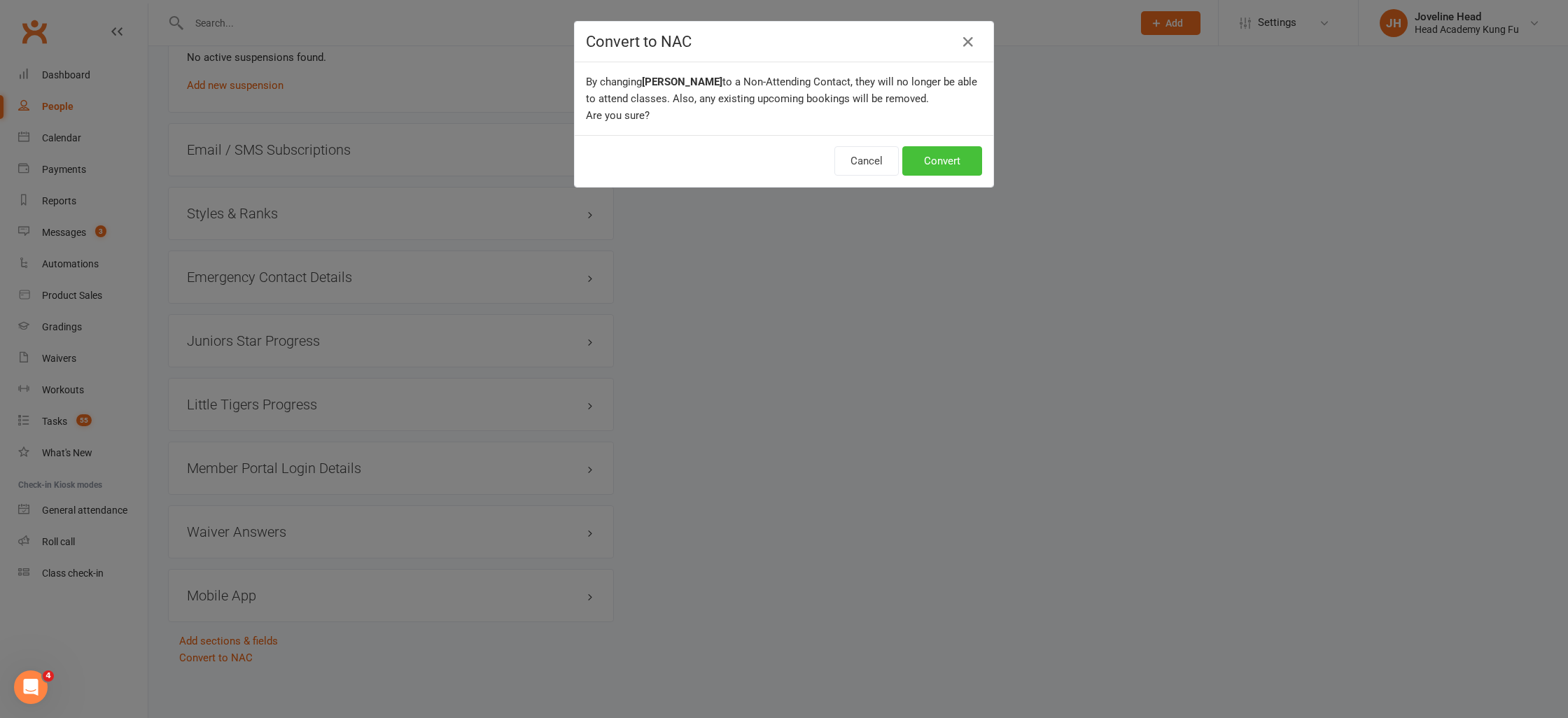
click at [930, 161] on button "Convert" at bounding box center [942, 161] width 80 height 30
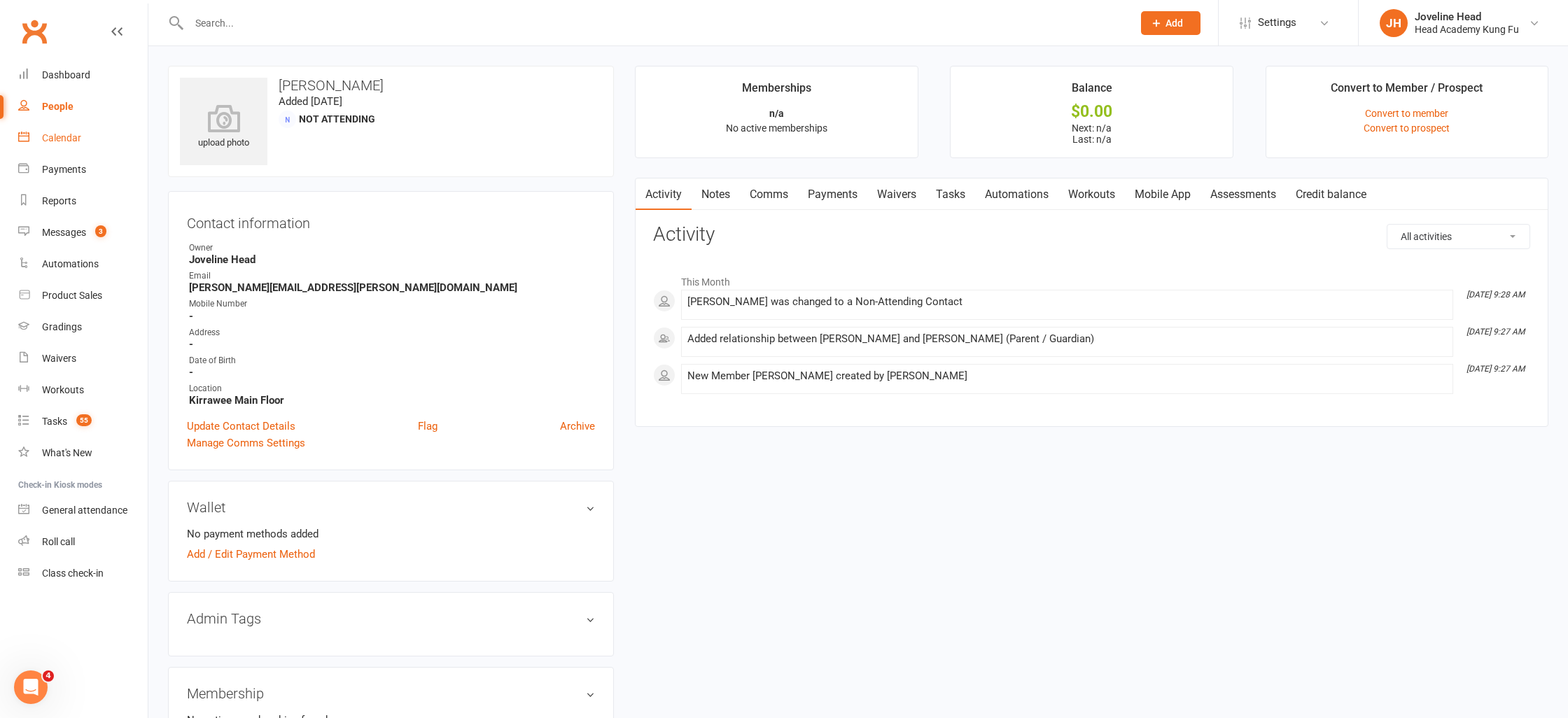
click at [708, 190] on link "Notes" at bounding box center [715, 194] width 48 height 32
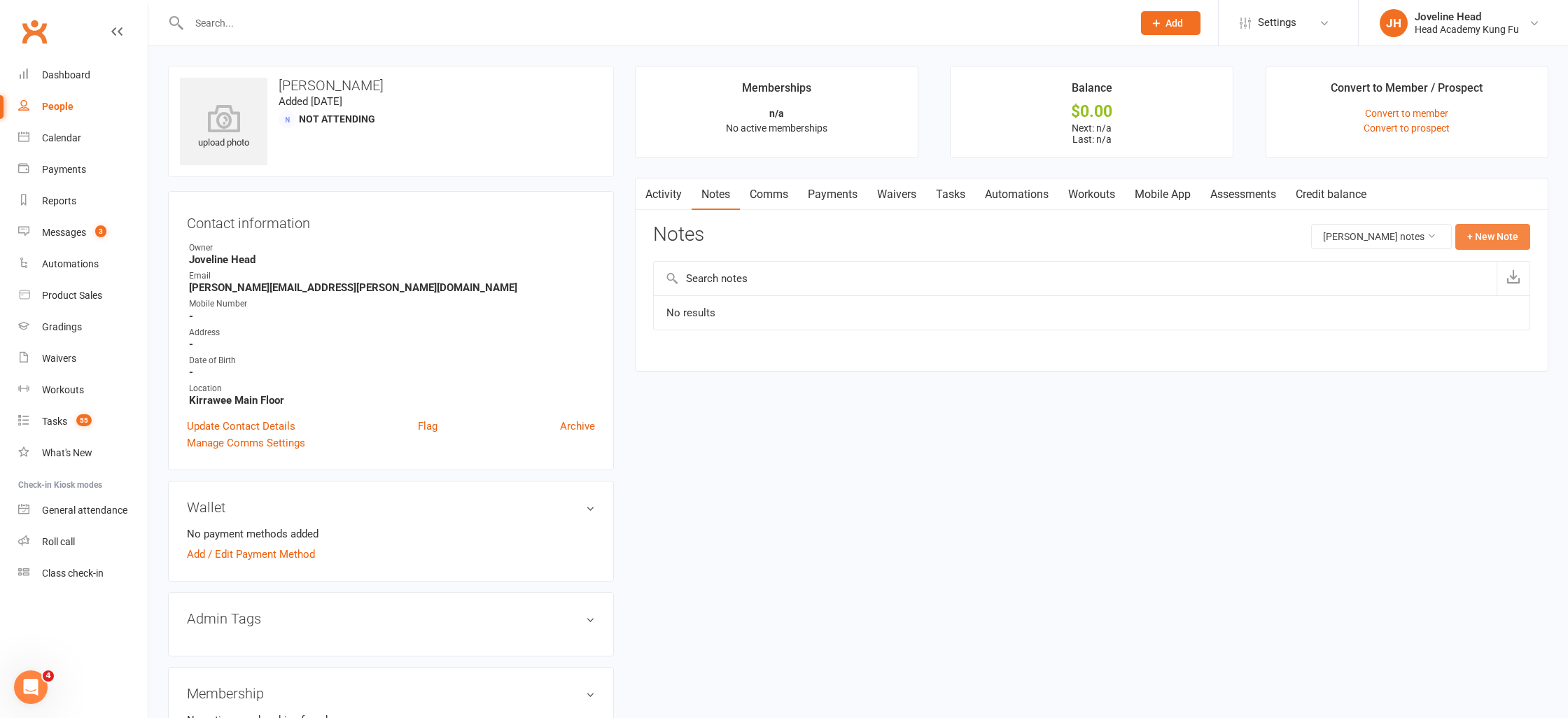
click at [1479, 235] on button "+ New Note" at bounding box center [1492, 236] width 75 height 25
click at [691, 296] on input "text" at bounding box center [1091, 293] width 877 height 30
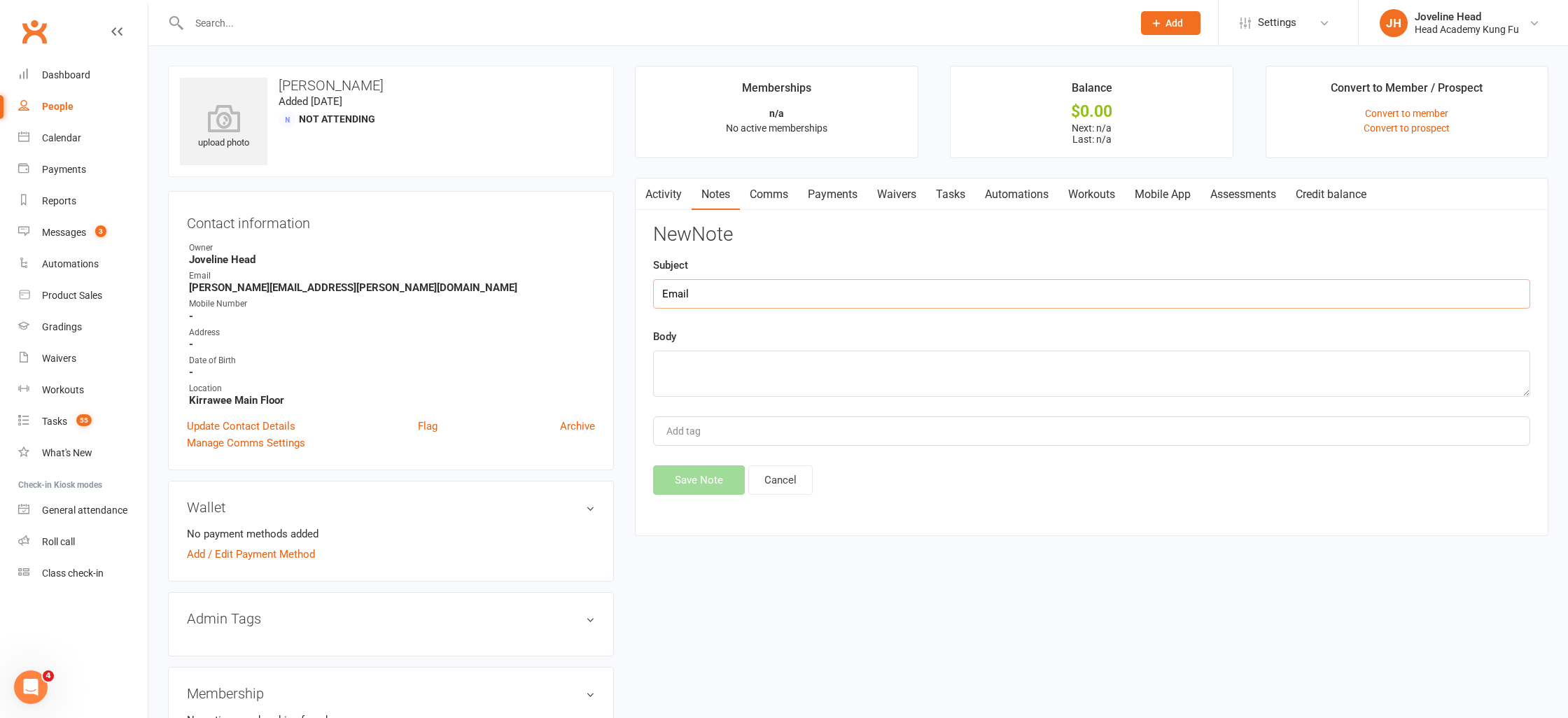
type input "Email"
paste textarea "Joveline Head 9:26 AM (1 minute ago) to Lindell Thanks Lindell I will book him …"
type textarea "Joveline Head 9:26 AM (1 minute ago) to Lindell Thanks Lindell I will book him …"
click at [718, 478] on button "Save Note" at bounding box center [699, 479] width 92 height 30
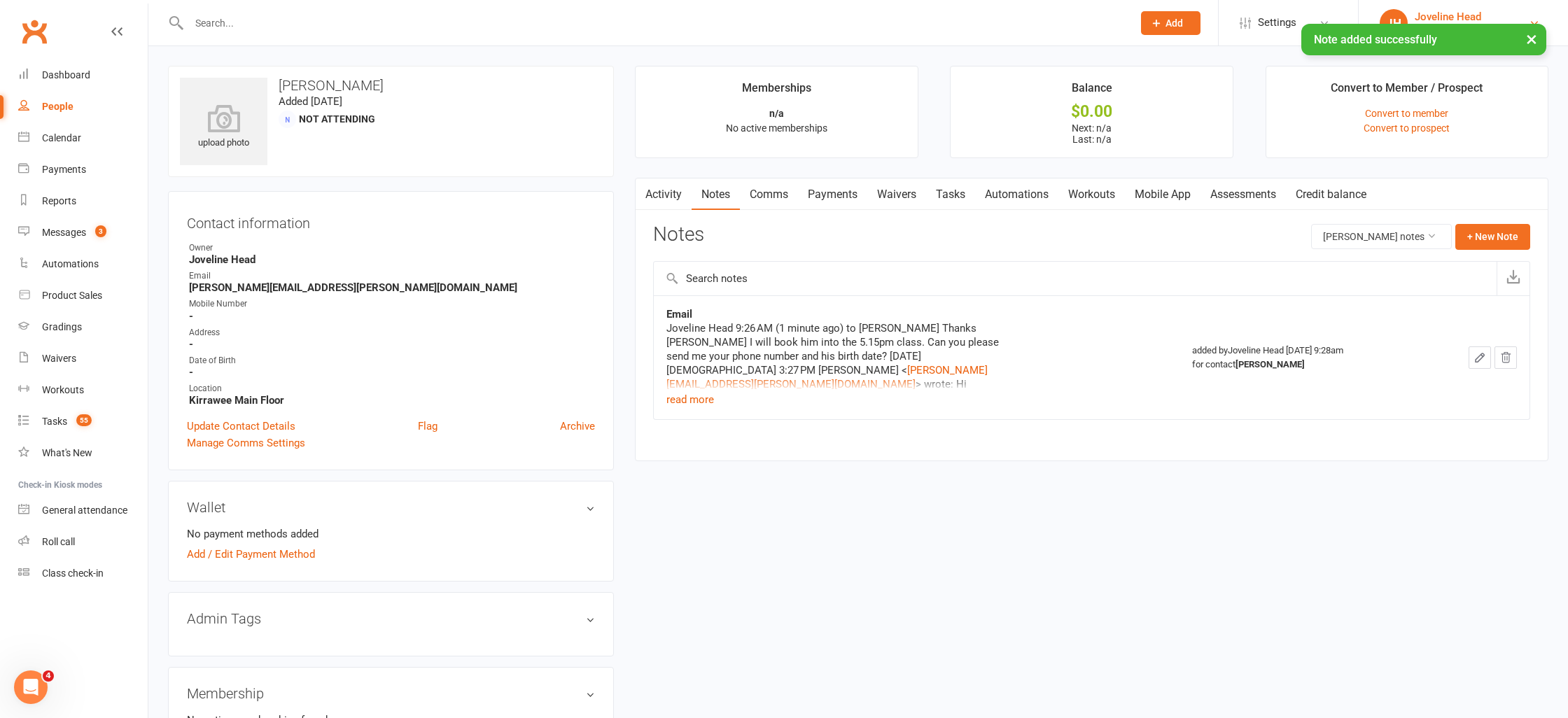
click at [1533, 34] on button "×" at bounding box center [1531, 39] width 25 height 30
click at [82, 227] on div "Messages" at bounding box center [63, 232] width 44 height 11
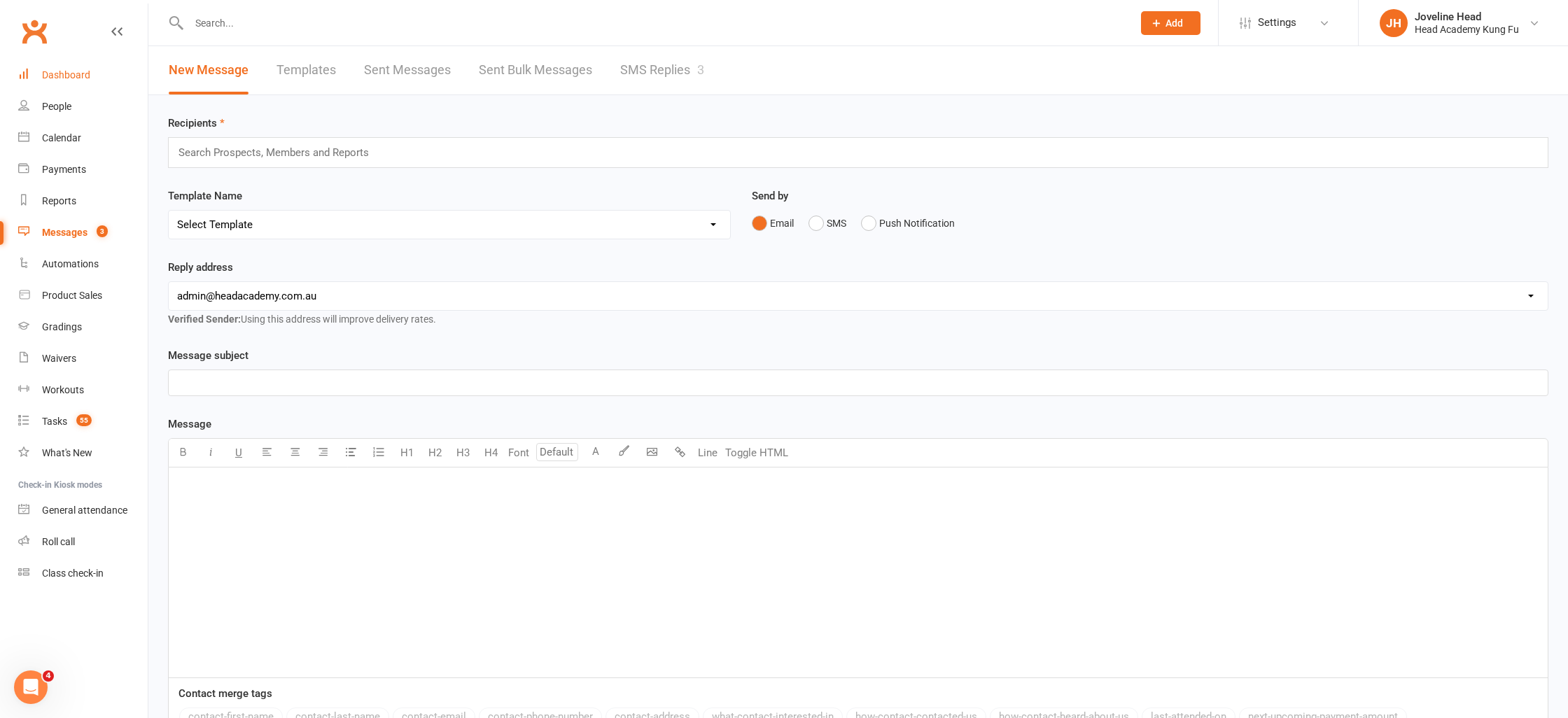
click at [63, 76] on div "Dashboard" at bounding box center [66, 75] width 48 height 11
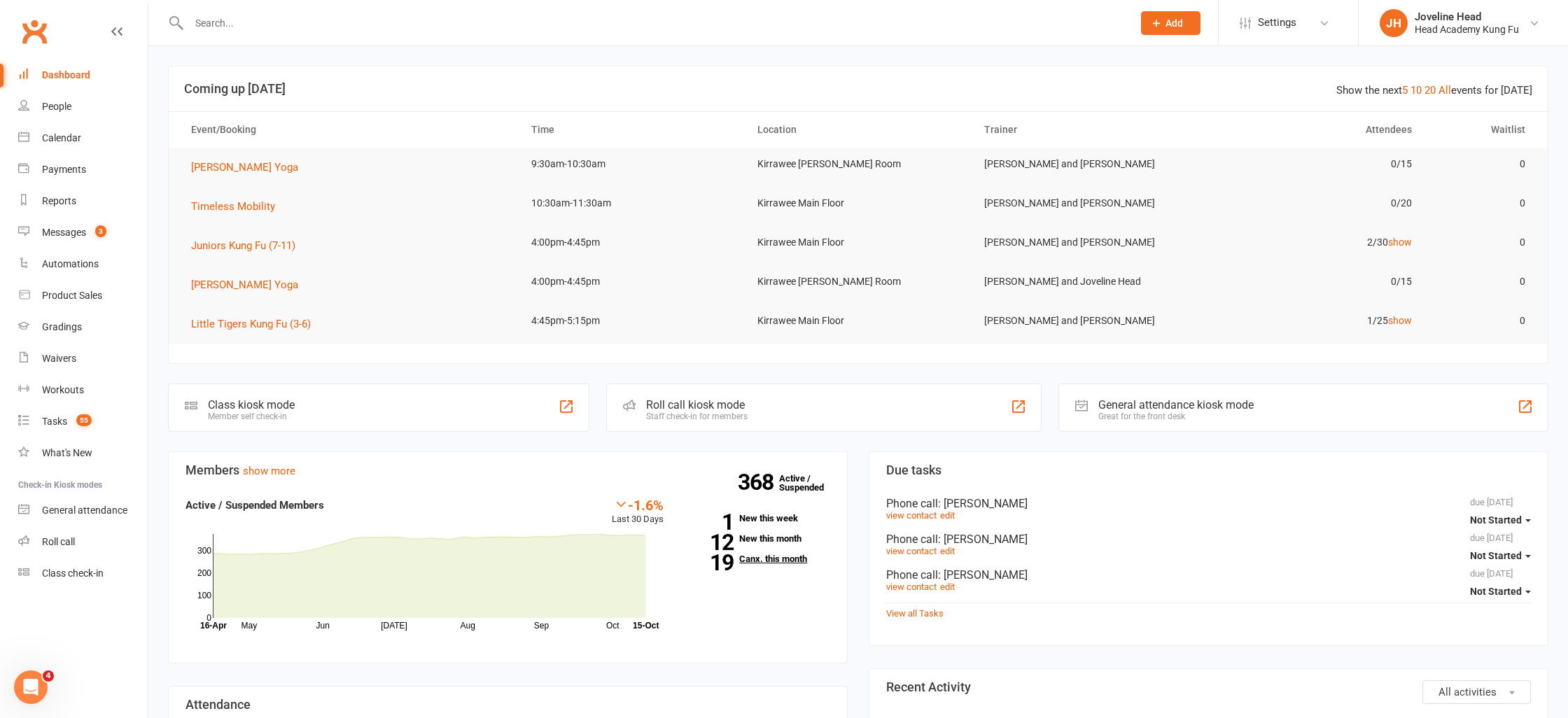
click at [751, 560] on link "19 Canx. this month" at bounding box center [757, 558] width 145 height 9
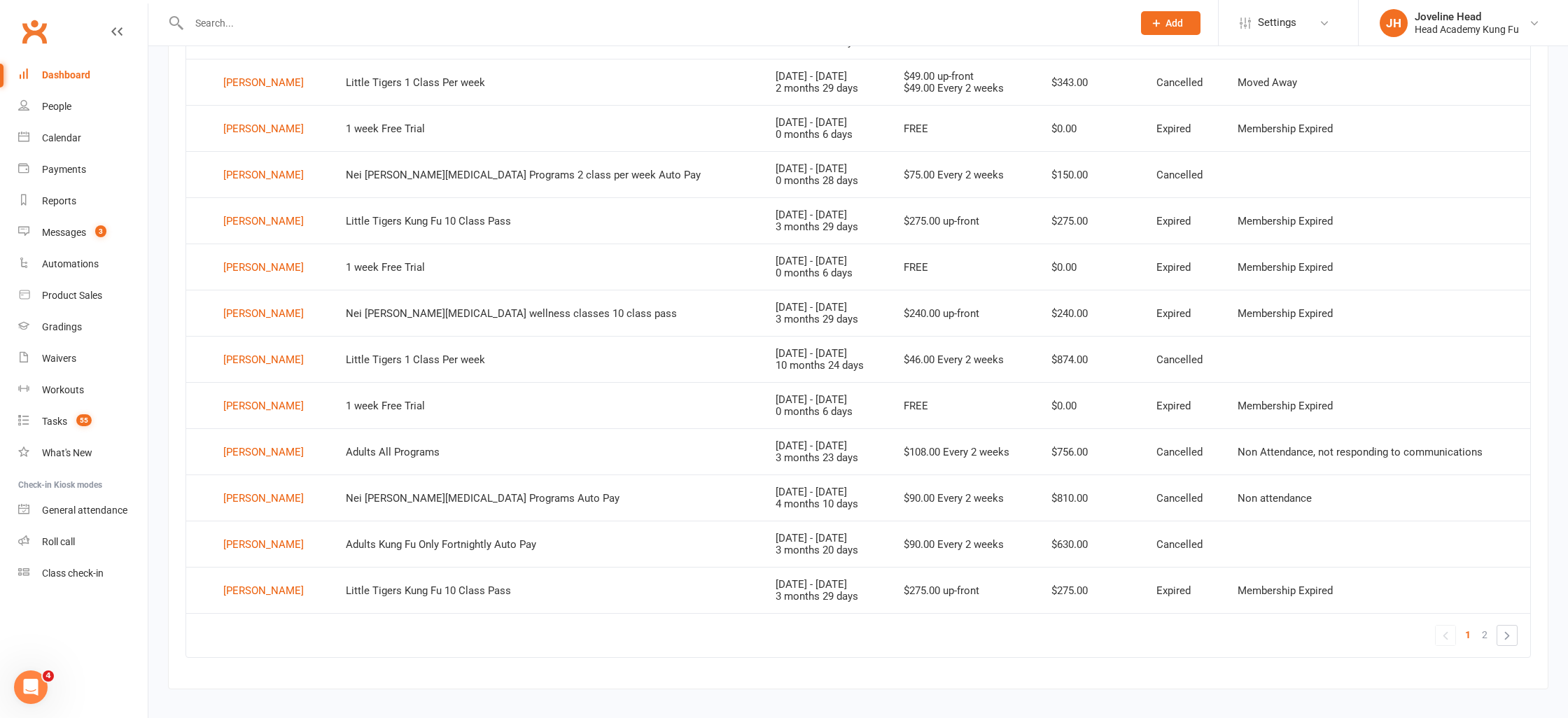
scroll to position [772, 0]
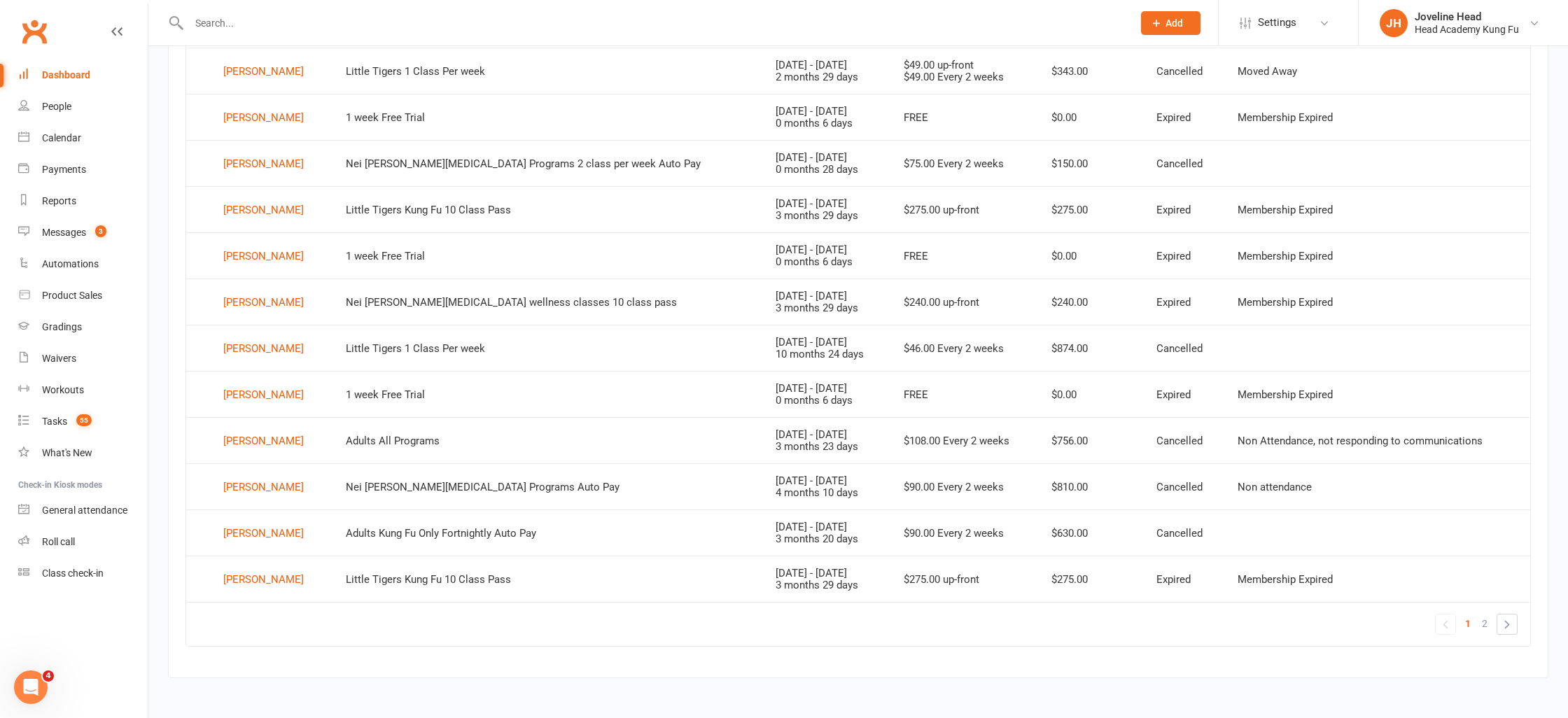
click at [73, 75] on div "Dashboard" at bounding box center [66, 75] width 48 height 11
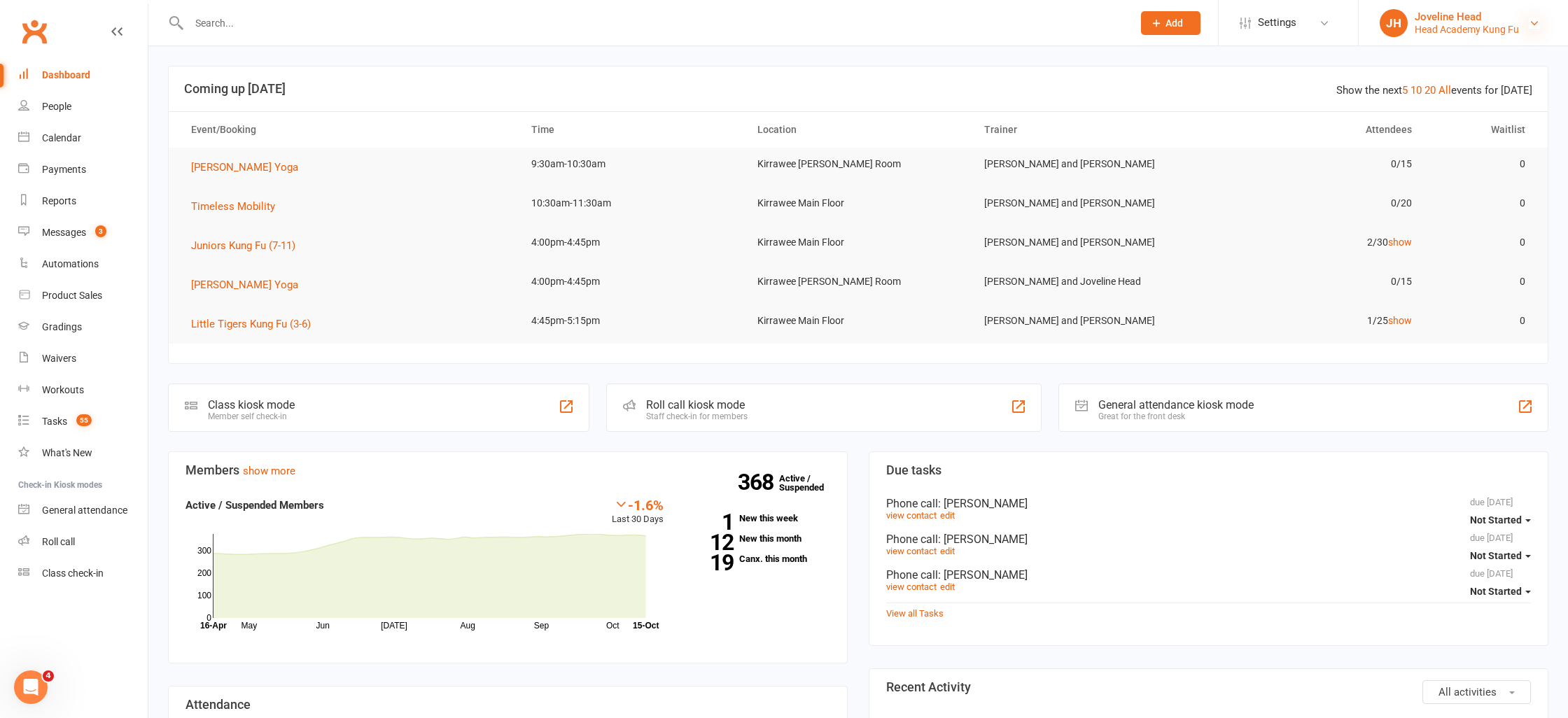
click at [1533, 22] on icon at bounding box center [1534, 23] width 11 height 11
click at [1532, 22] on icon at bounding box center [1534, 23] width 11 height 11
click at [61, 133] on div "Calendar" at bounding box center [61, 138] width 39 height 11
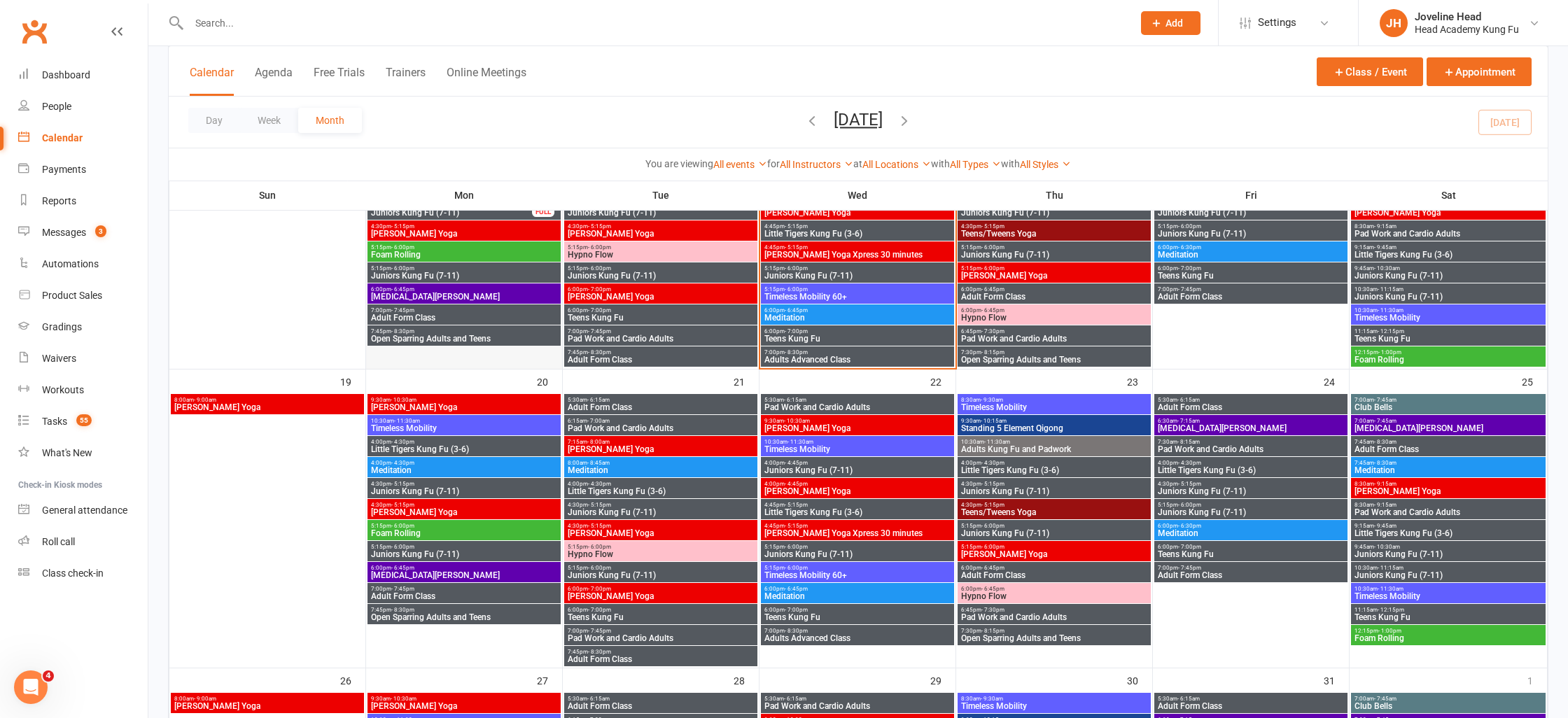
scroll to position [764, 0]
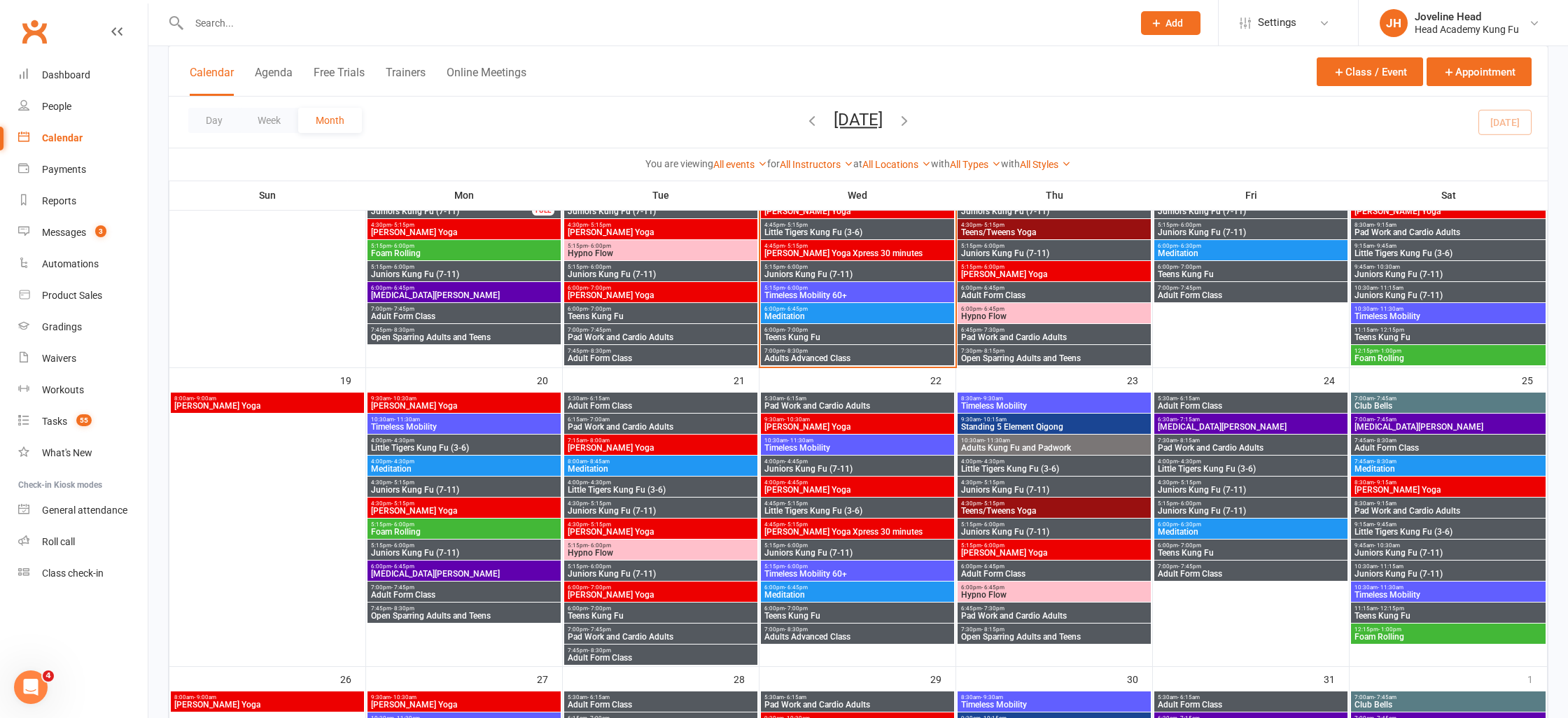
click at [394, 546] on span "- 6:00pm" at bounding box center [403, 545] width 23 height 6
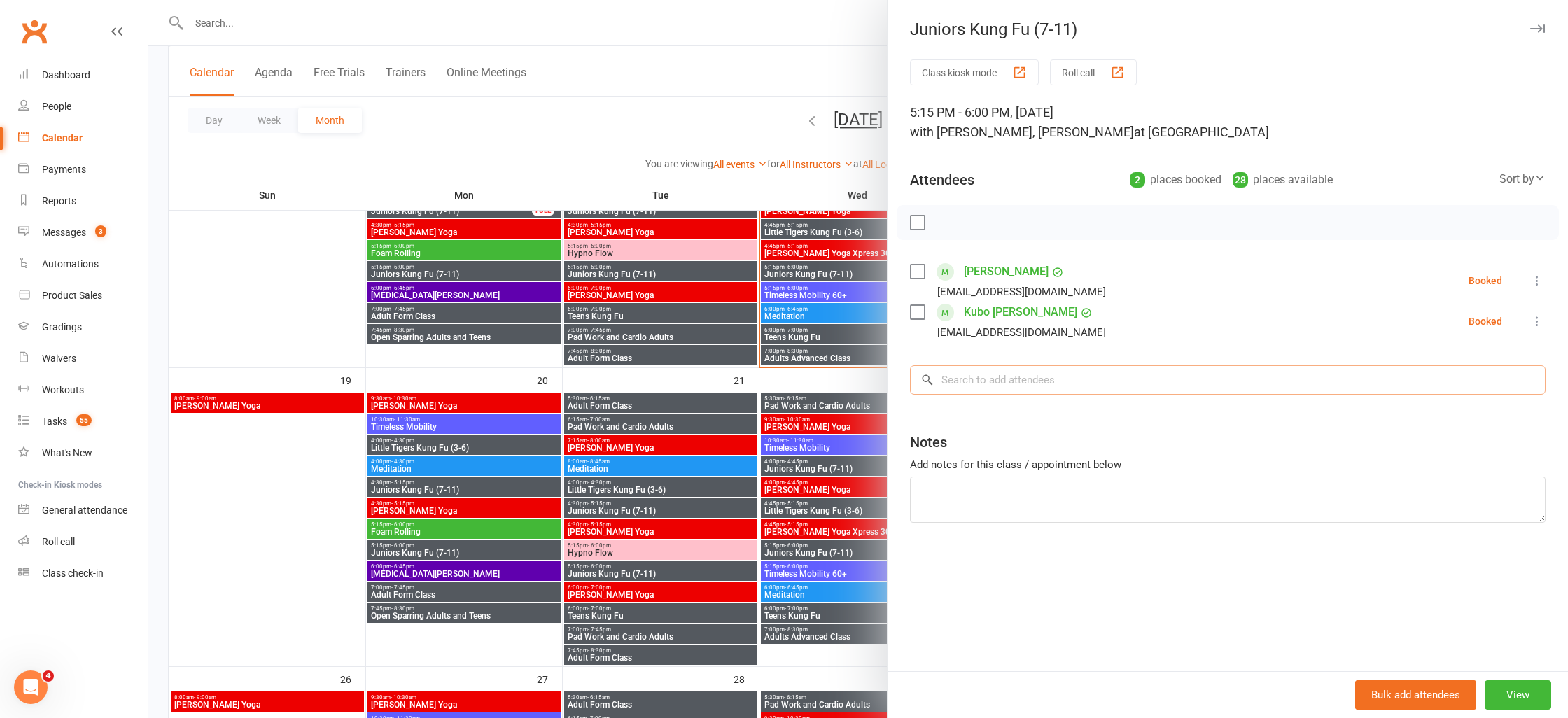
click at [1012, 381] on input "search" at bounding box center [1227, 380] width 636 height 30
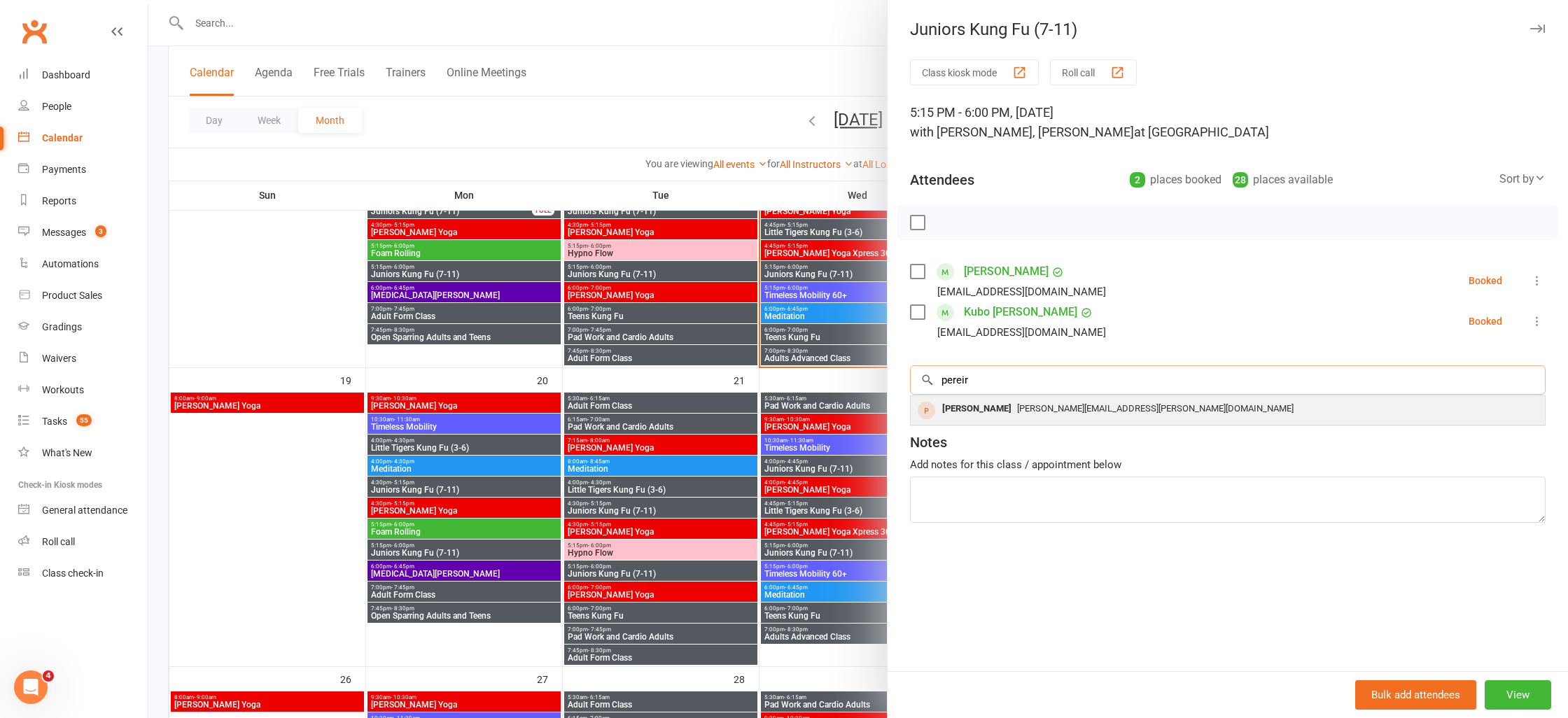
type input "pereir"
click at [1017, 406] on span "lindell.pereira@gmail.com" at bounding box center [1155, 408] width 276 height 10
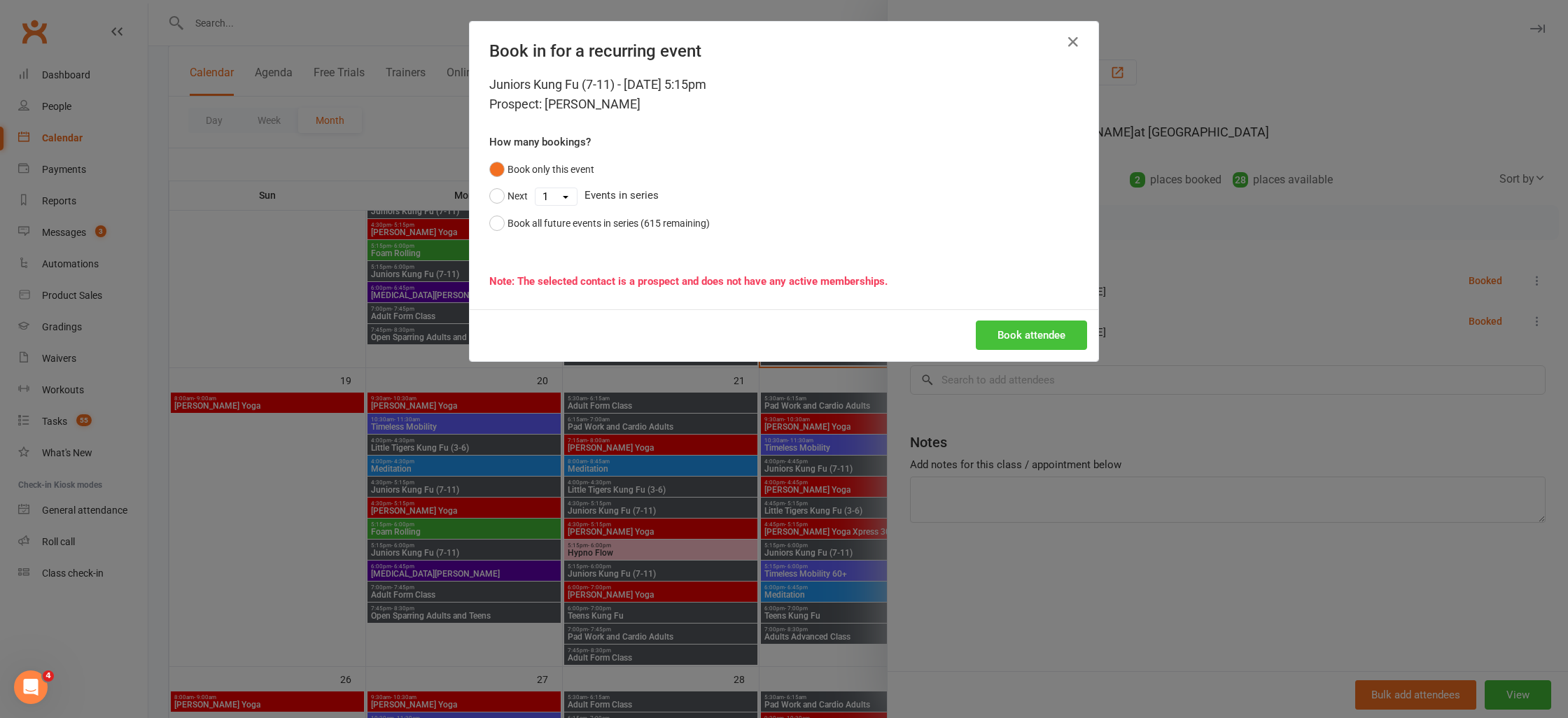
click at [1024, 333] on button "Book attendee" at bounding box center [1031, 335] width 111 height 30
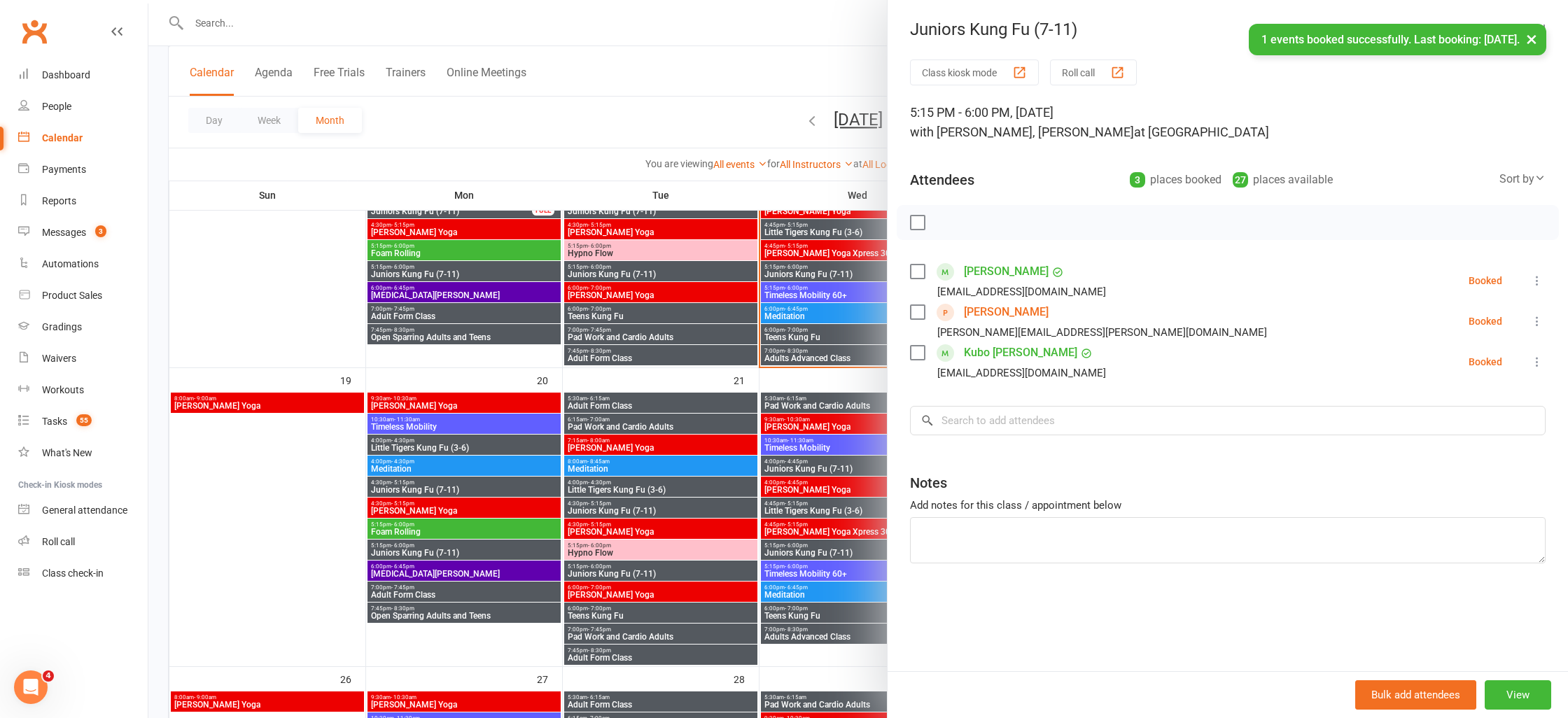
click at [637, 24] on div "× 1 events booked successfully. Last booking: Oct 20, 2025." at bounding box center [775, 24] width 1550 height 0
click at [800, 19] on div at bounding box center [858, 359] width 1419 height 718
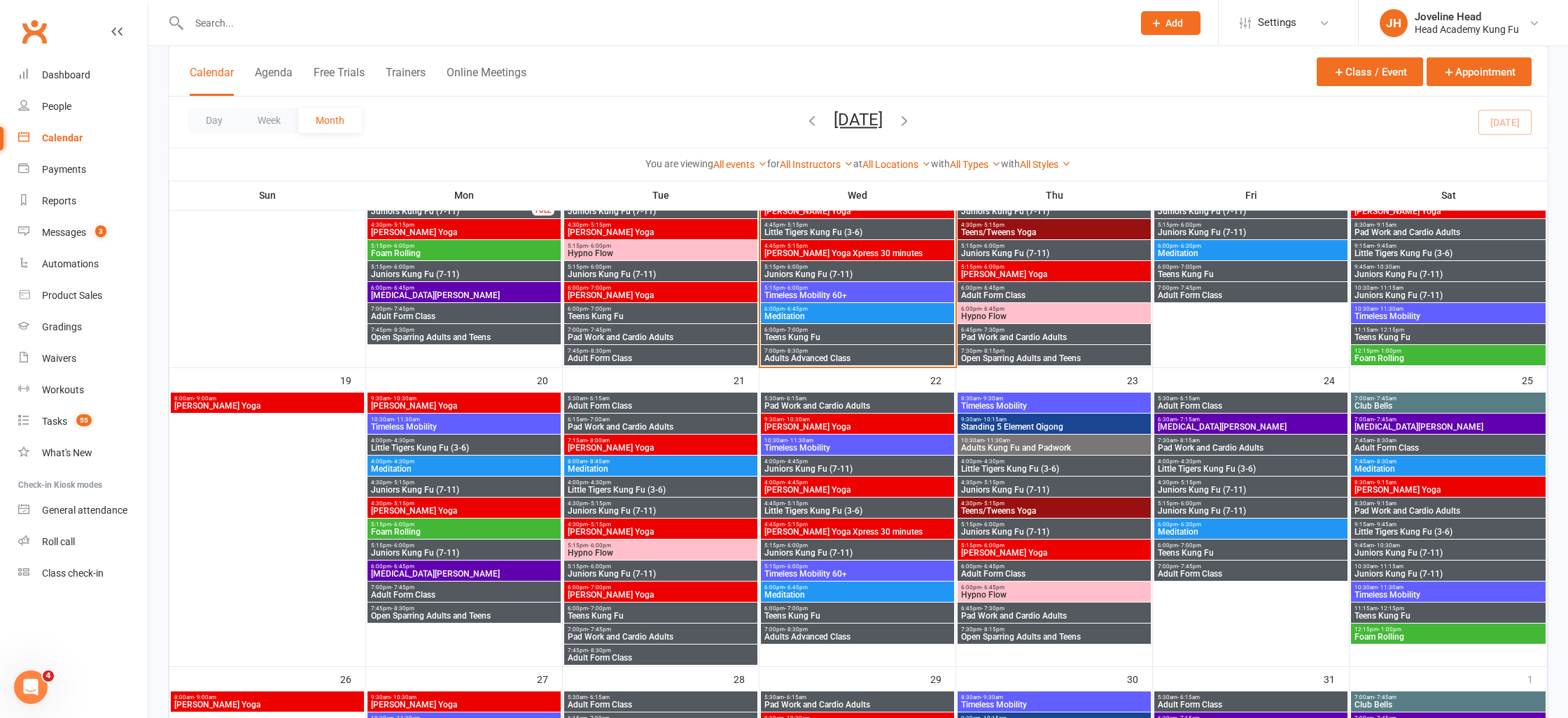
click at [227, 27] on input "text" at bounding box center [653, 23] width 938 height 19
type input "fielder"
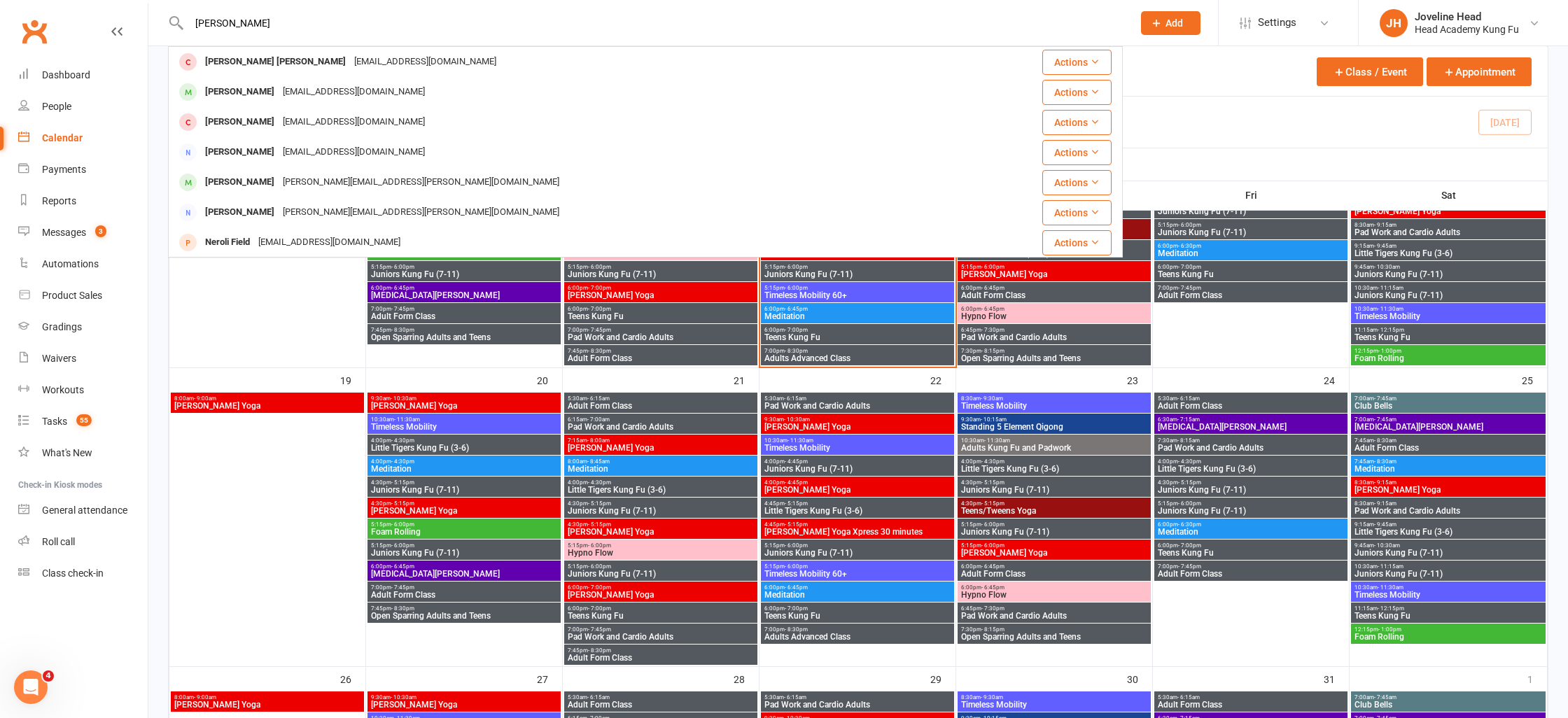
click at [279, 89] on div "veefieldz@hotmail.com" at bounding box center [354, 92] width 150 height 20
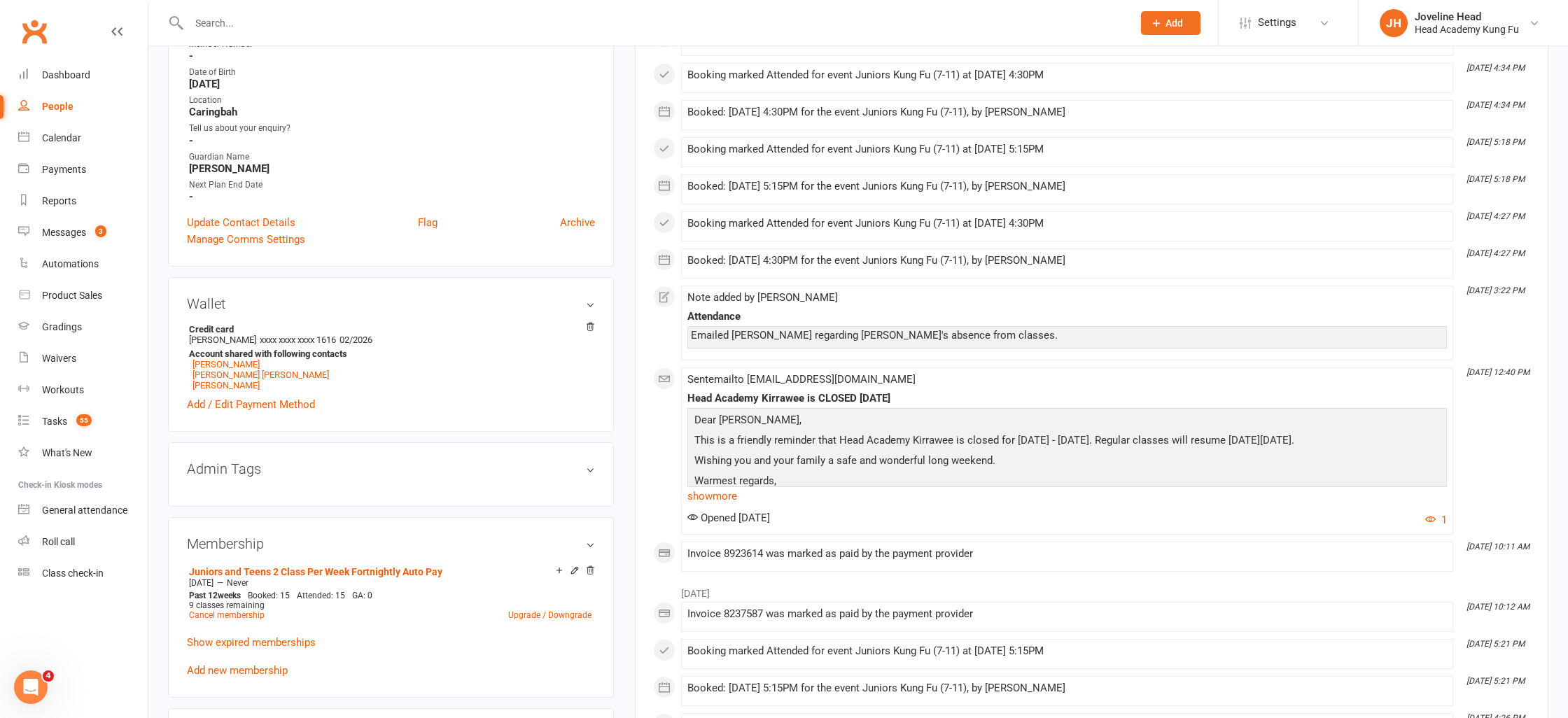
scroll to position [326, 0]
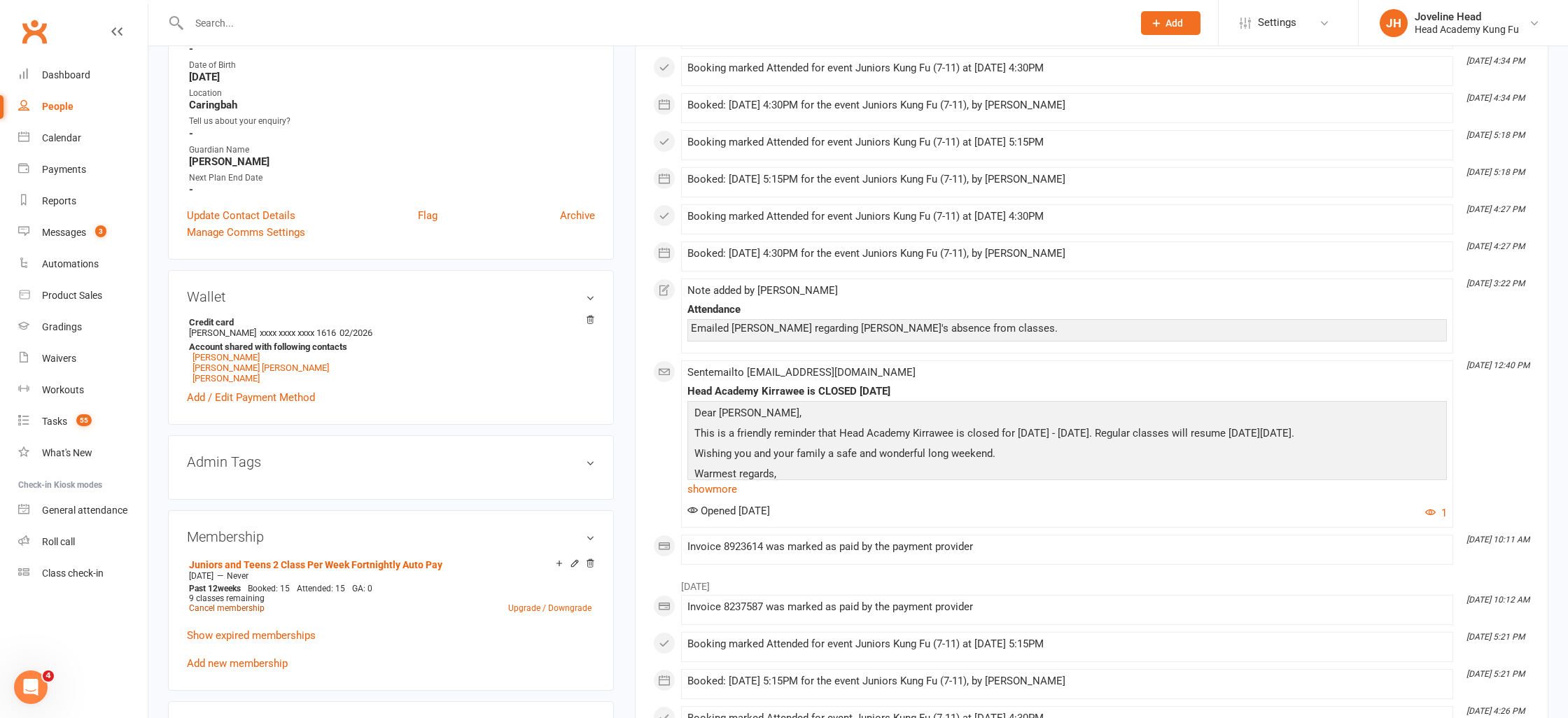
click at [239, 606] on link "Cancel membership" at bounding box center [227, 608] width 76 height 10
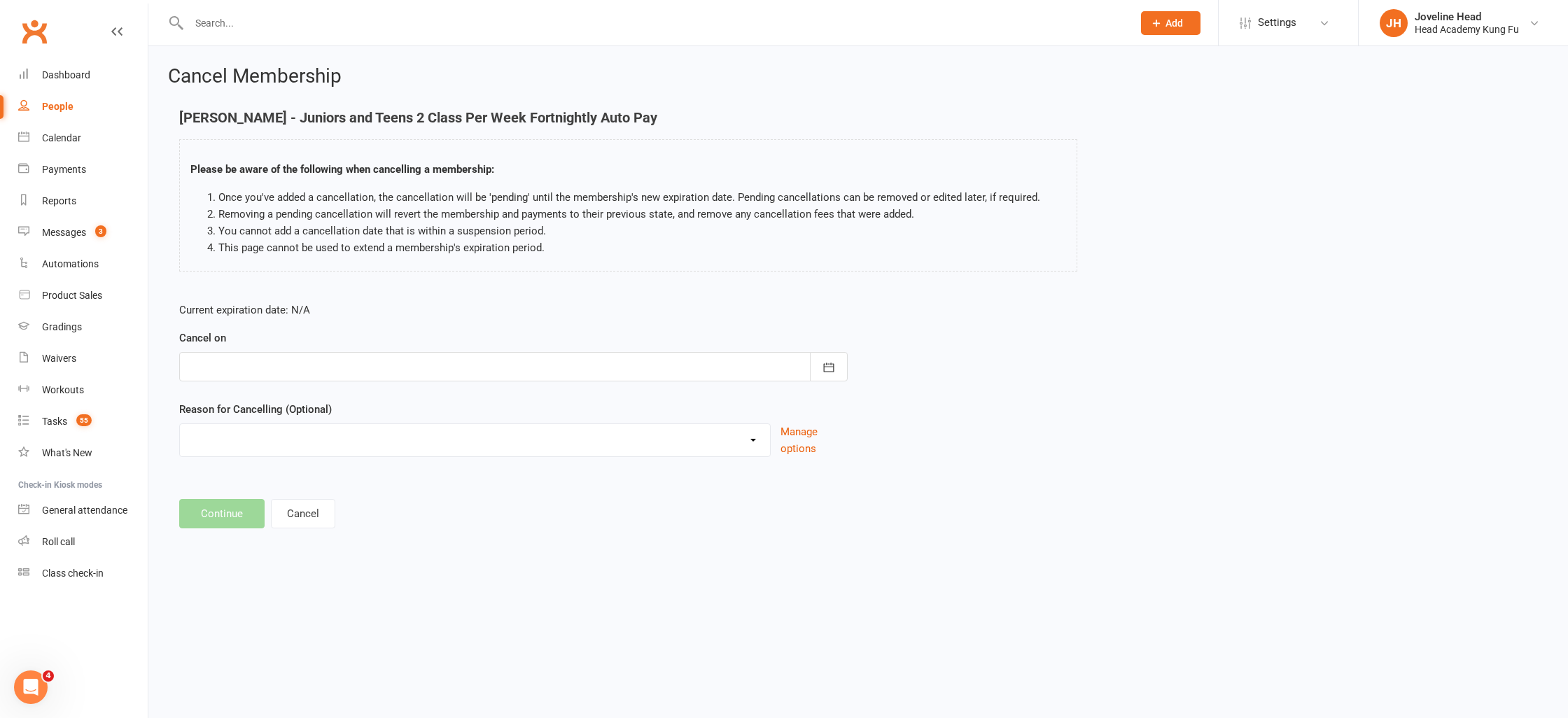
click at [239, 355] on div at bounding box center [514, 366] width 669 height 30
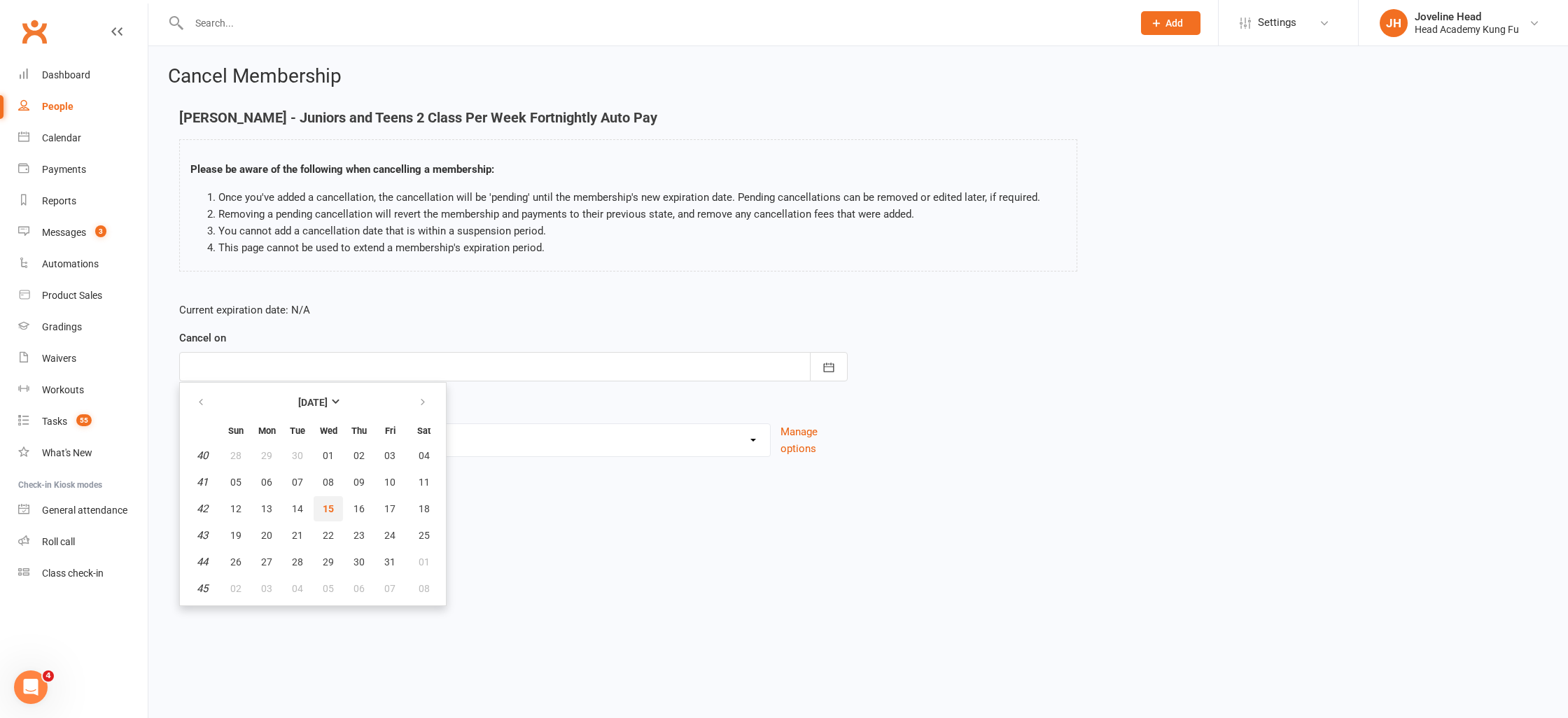
click at [329, 510] on span "15" at bounding box center [328, 508] width 11 height 11
type input "15 Oct 2025"
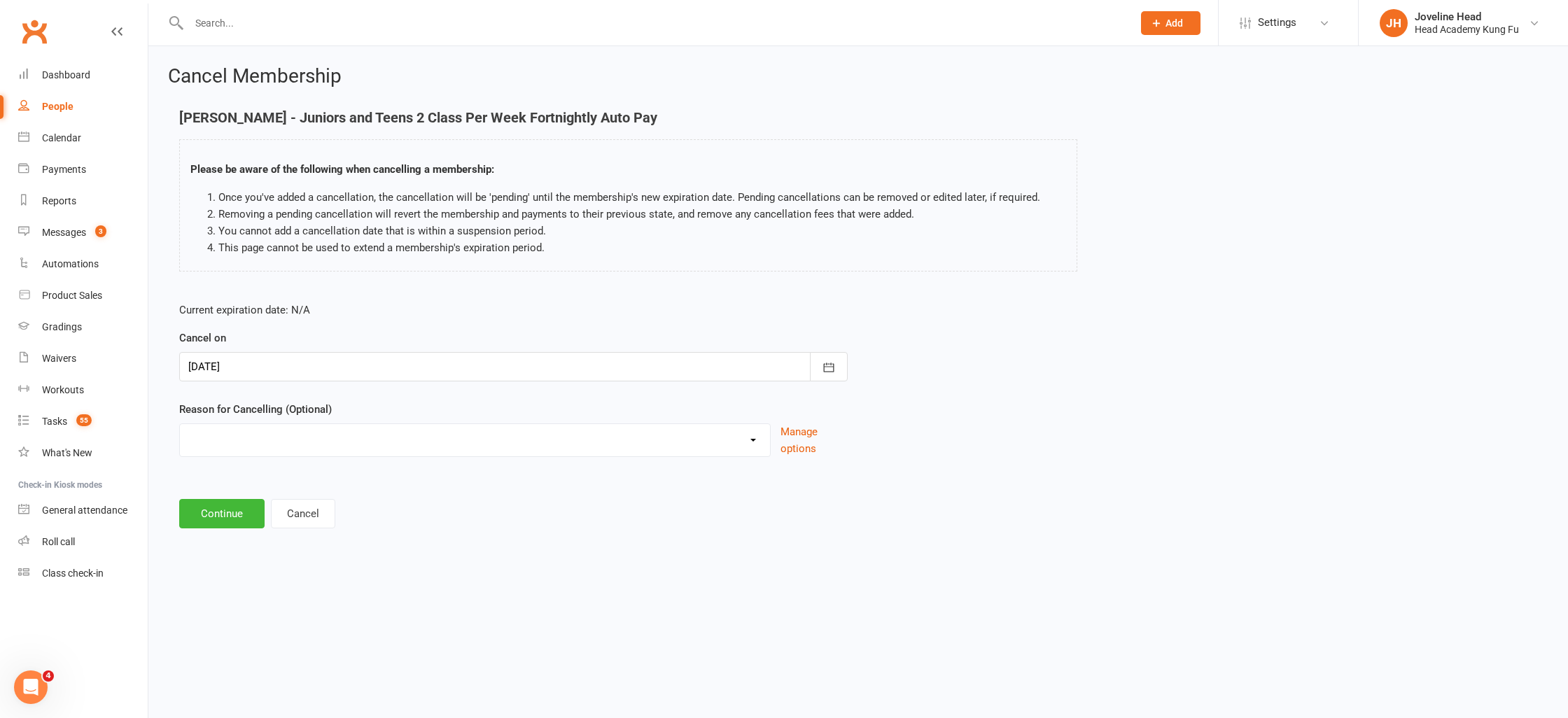
click at [268, 439] on select "Holiday Injury Too many activities Other reason" at bounding box center [475, 438] width 590 height 28
select select "2"
click at [180, 424] on select "Holiday Injury Too many activities Other reason" at bounding box center [475, 438] width 590 height 28
click at [223, 516] on button "Continue" at bounding box center [222, 513] width 85 height 30
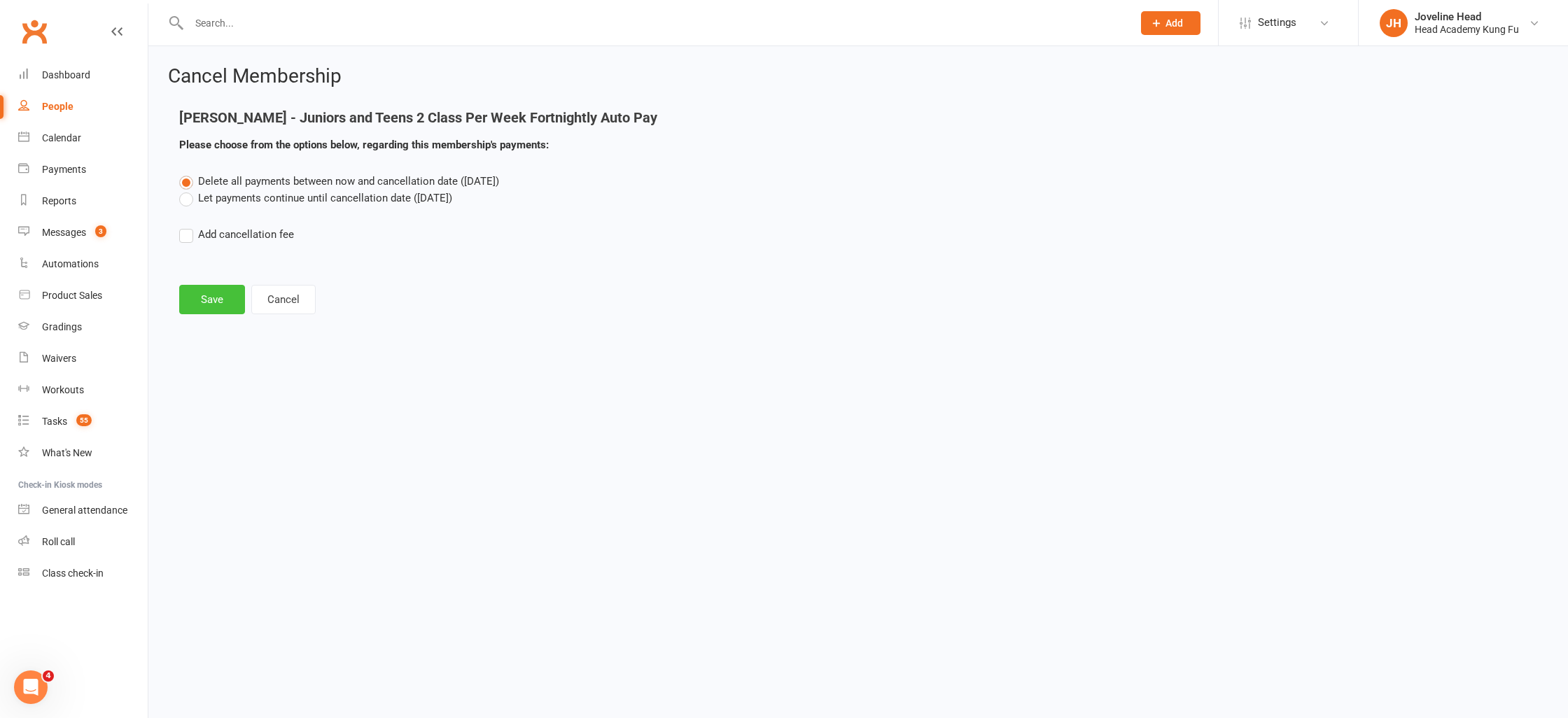
click at [211, 300] on button "Save" at bounding box center [212, 299] width 66 height 30
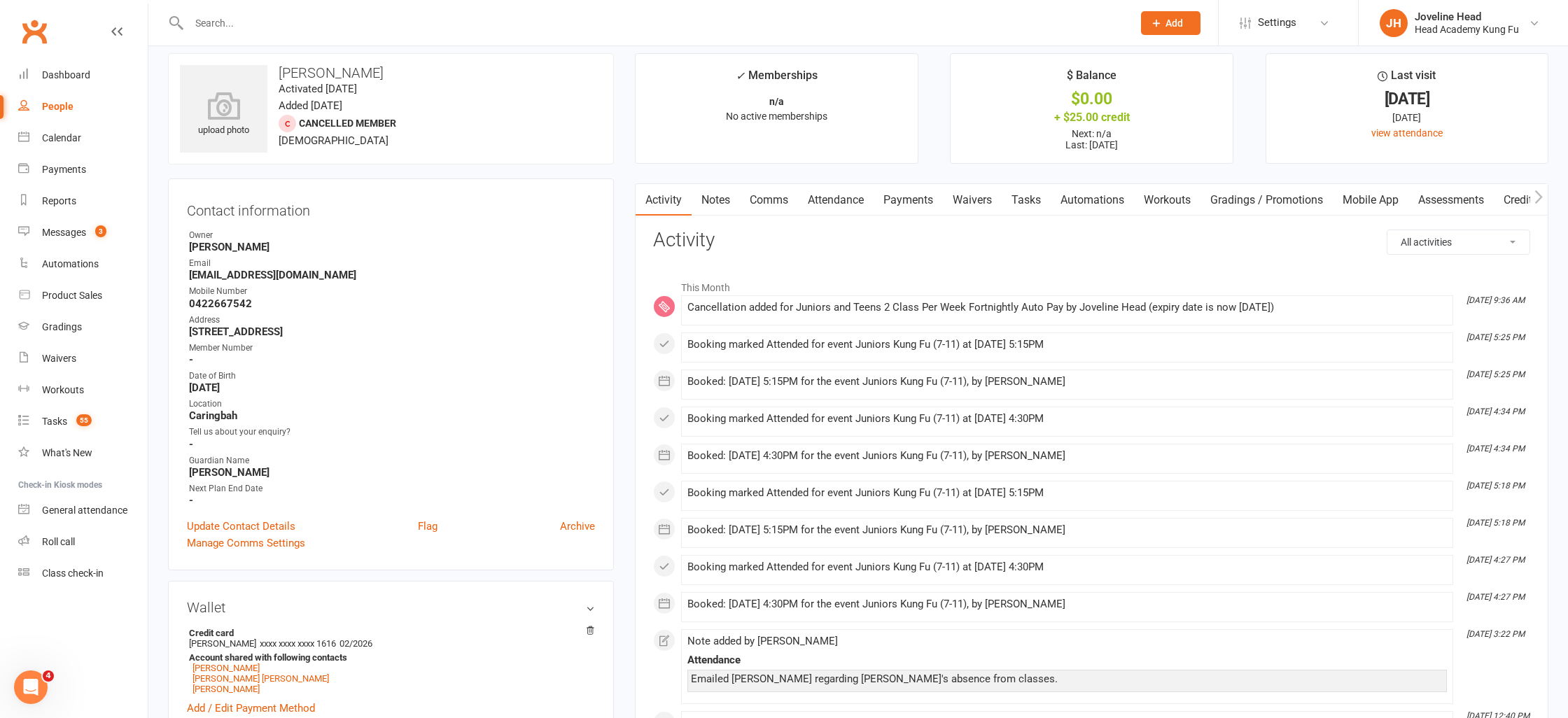
scroll to position [19, 0]
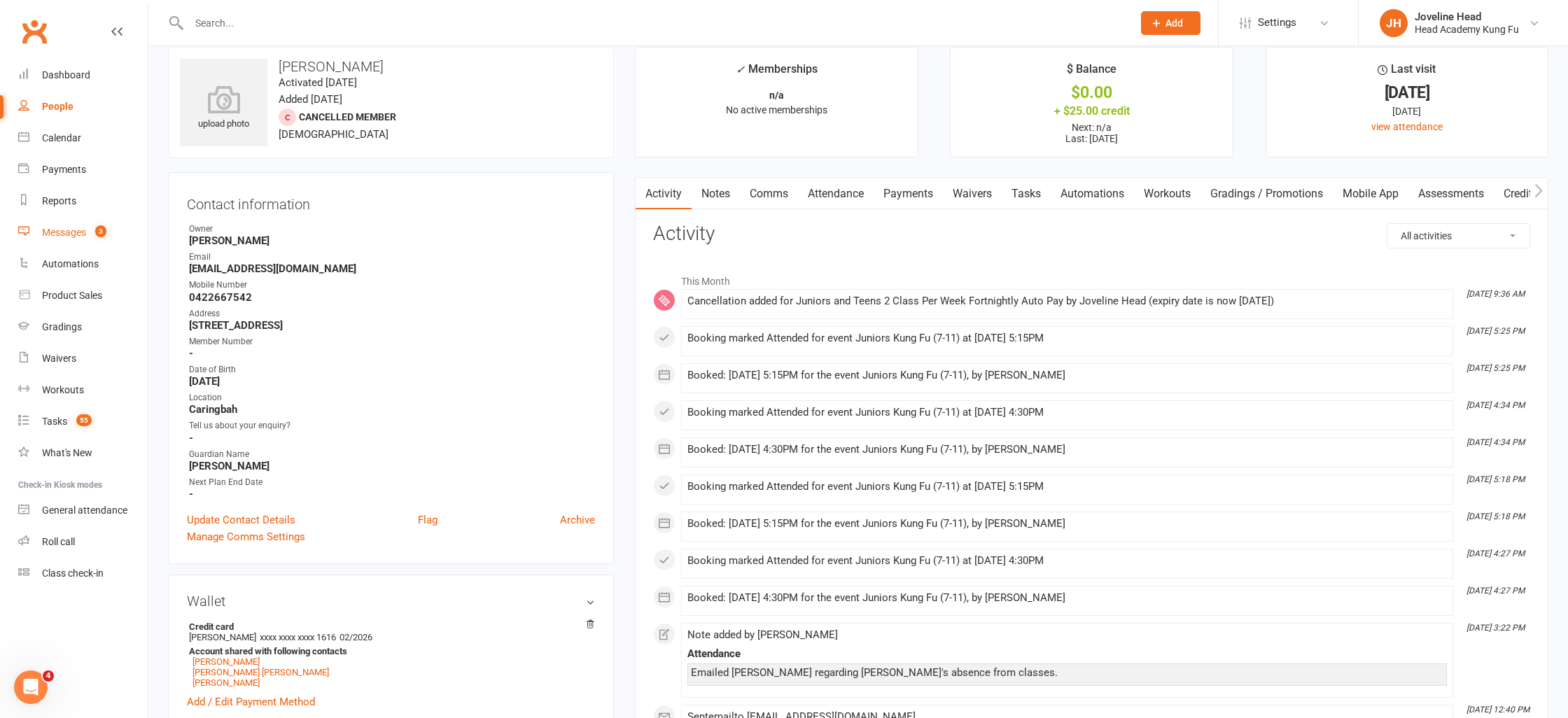
click at [92, 235] on count-badge "3" at bounding box center [97, 232] width 18 height 11
